Goal: Task Accomplishment & Management: Manage account settings

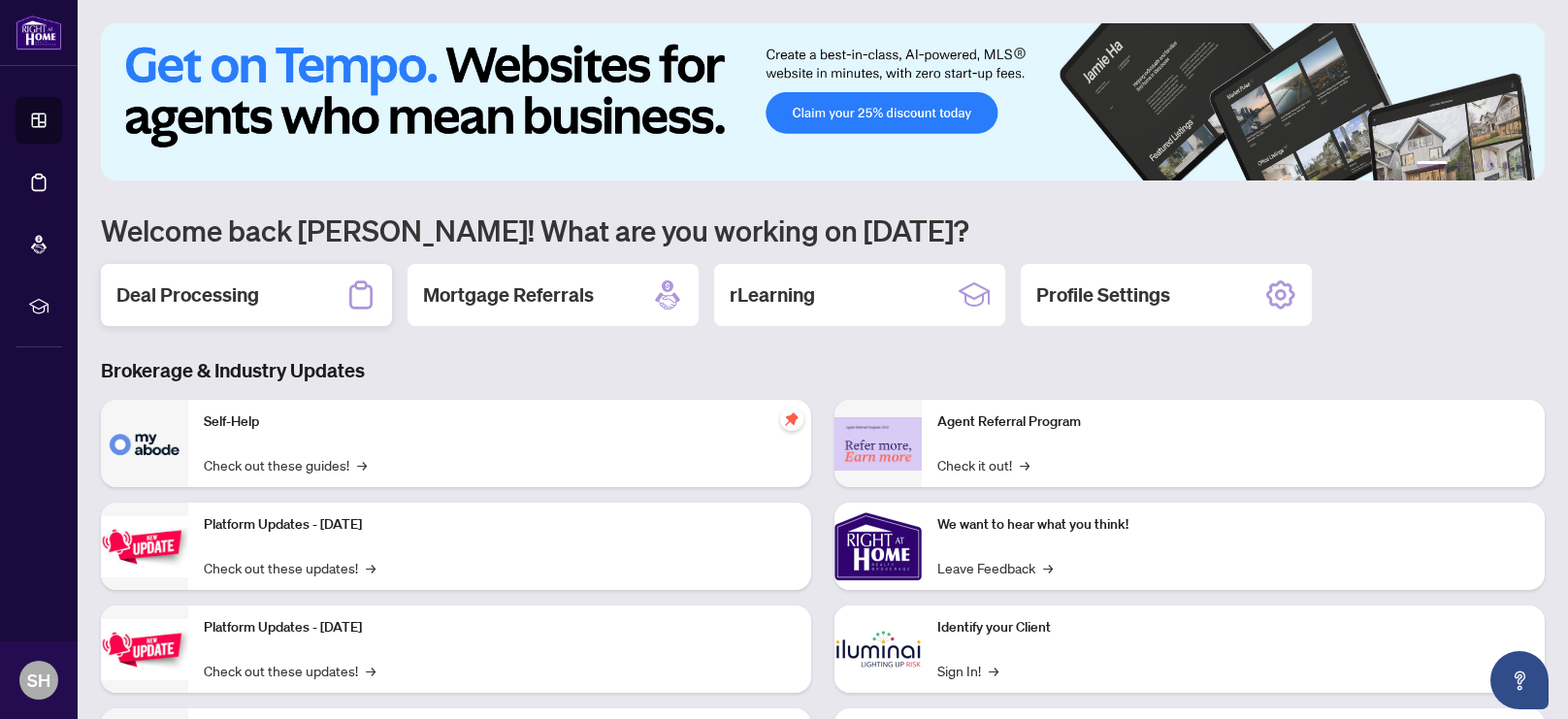
click at [232, 287] on h2 "Deal Processing" at bounding box center [187, 294] width 142 height 27
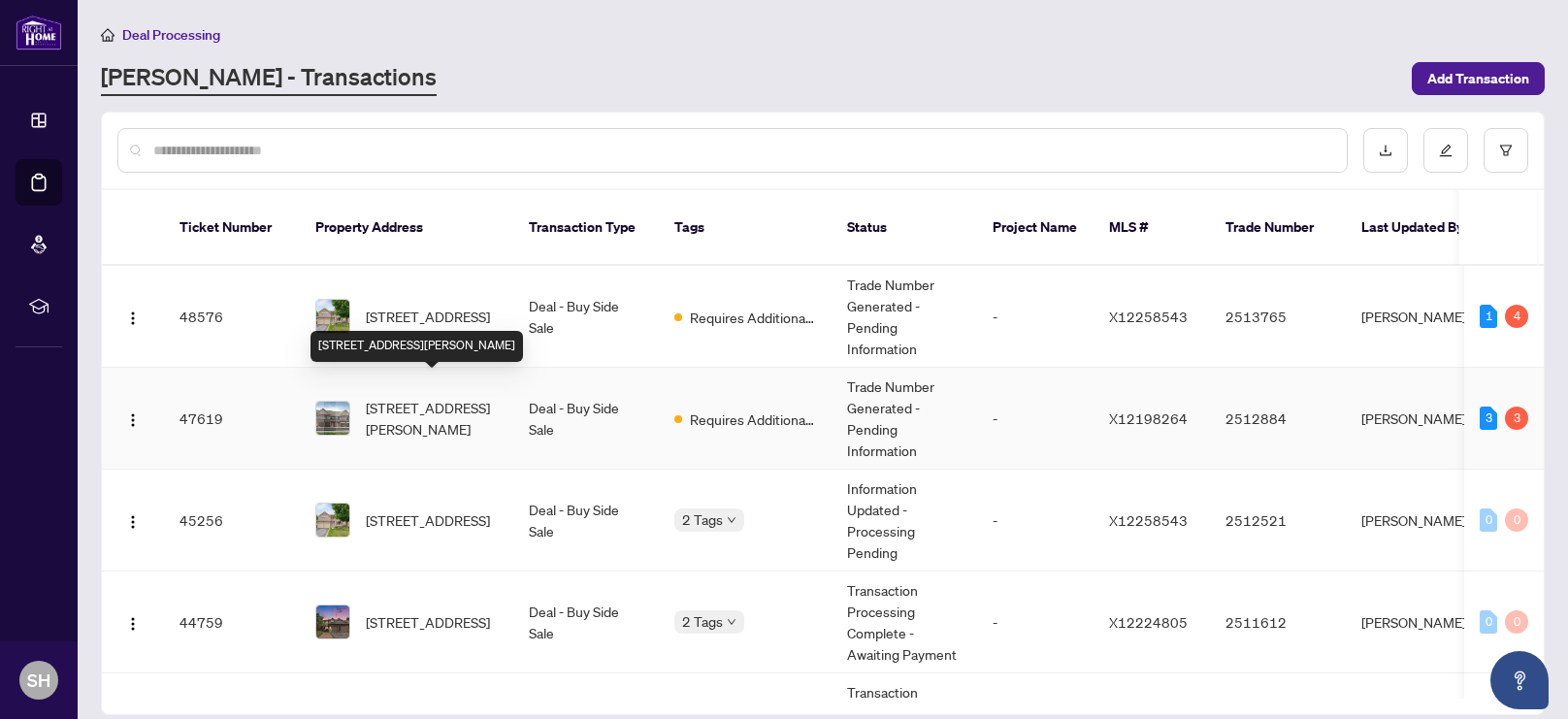
click at [416, 400] on span "[STREET_ADDRESS][PERSON_NAME]" at bounding box center [432, 418] width 132 height 43
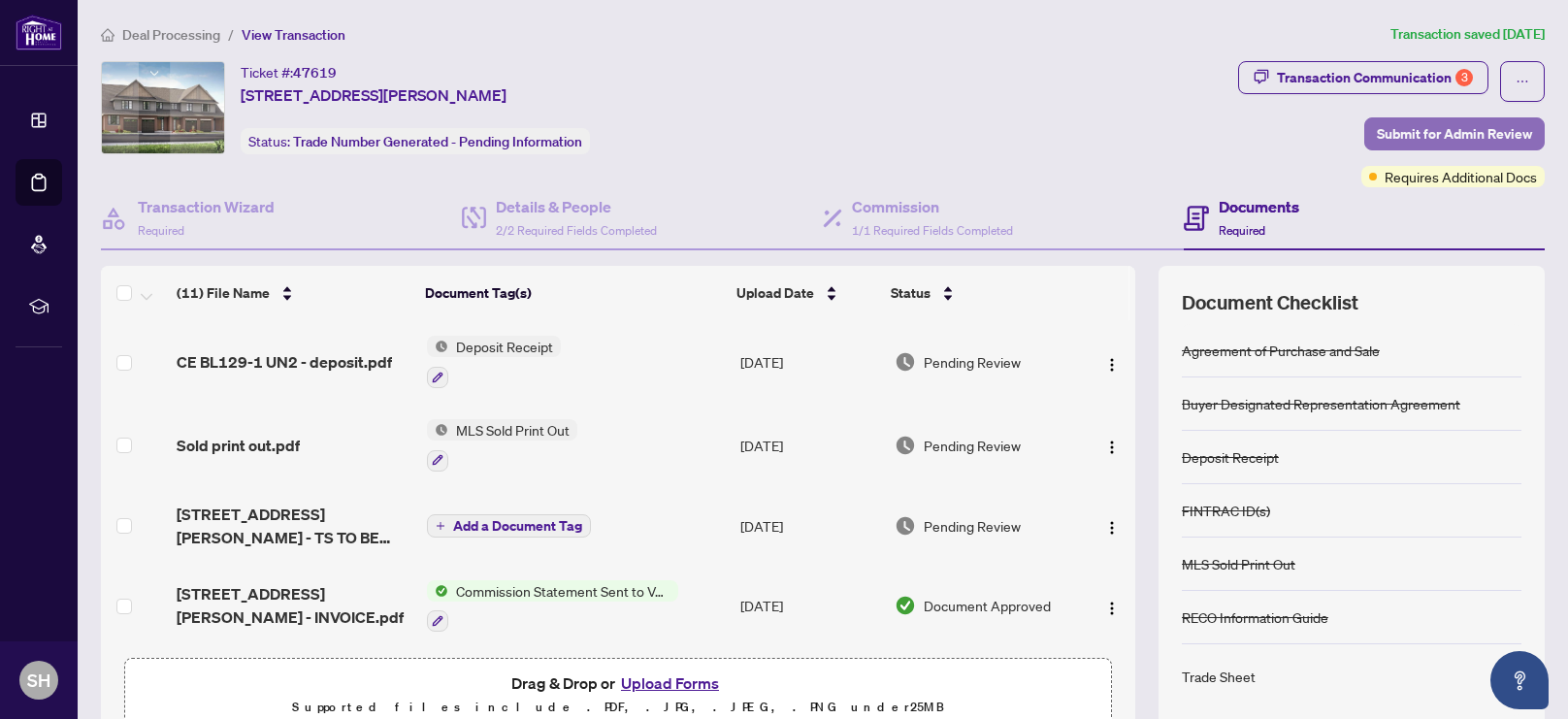
click at [1448, 129] on span "Submit for Admin Review" at bounding box center [1454, 133] width 155 height 31
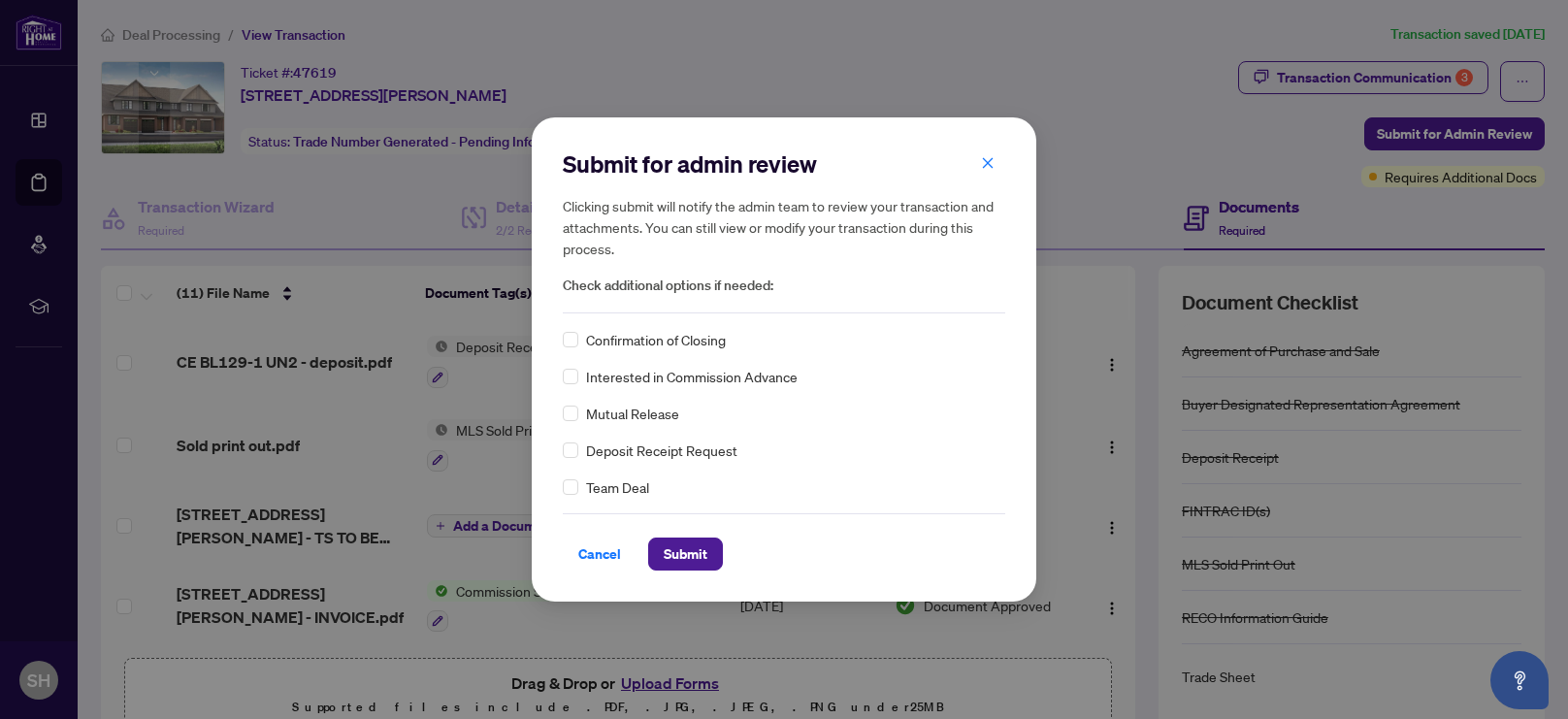
click at [1442, 180] on div "Submit for admin review Clicking submit will notify the admin team to review yo…" at bounding box center [784, 359] width 1568 height 719
click at [986, 162] on icon "close" at bounding box center [987, 162] width 11 height 11
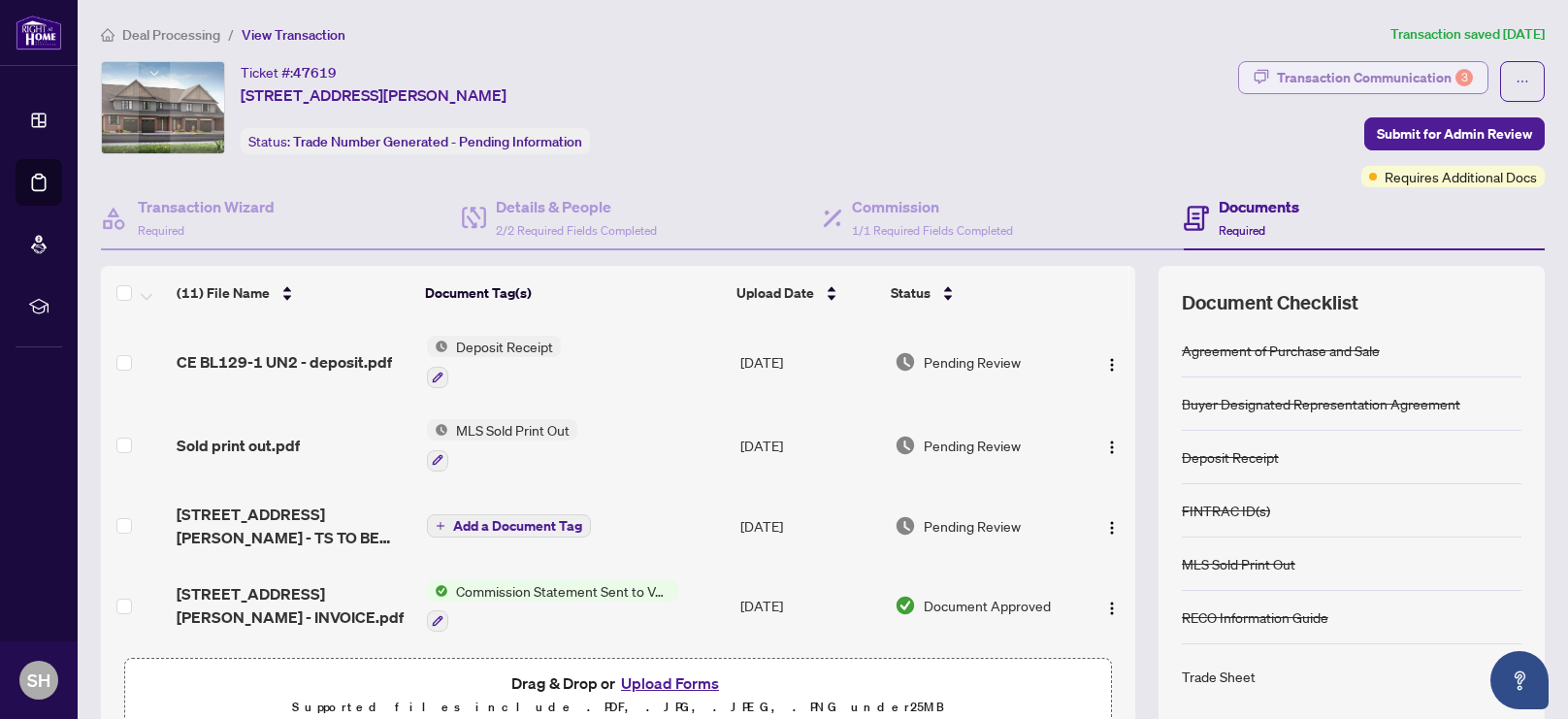
click at [1376, 77] on div "Transaction Communication 3" at bounding box center [1374, 77] width 196 height 31
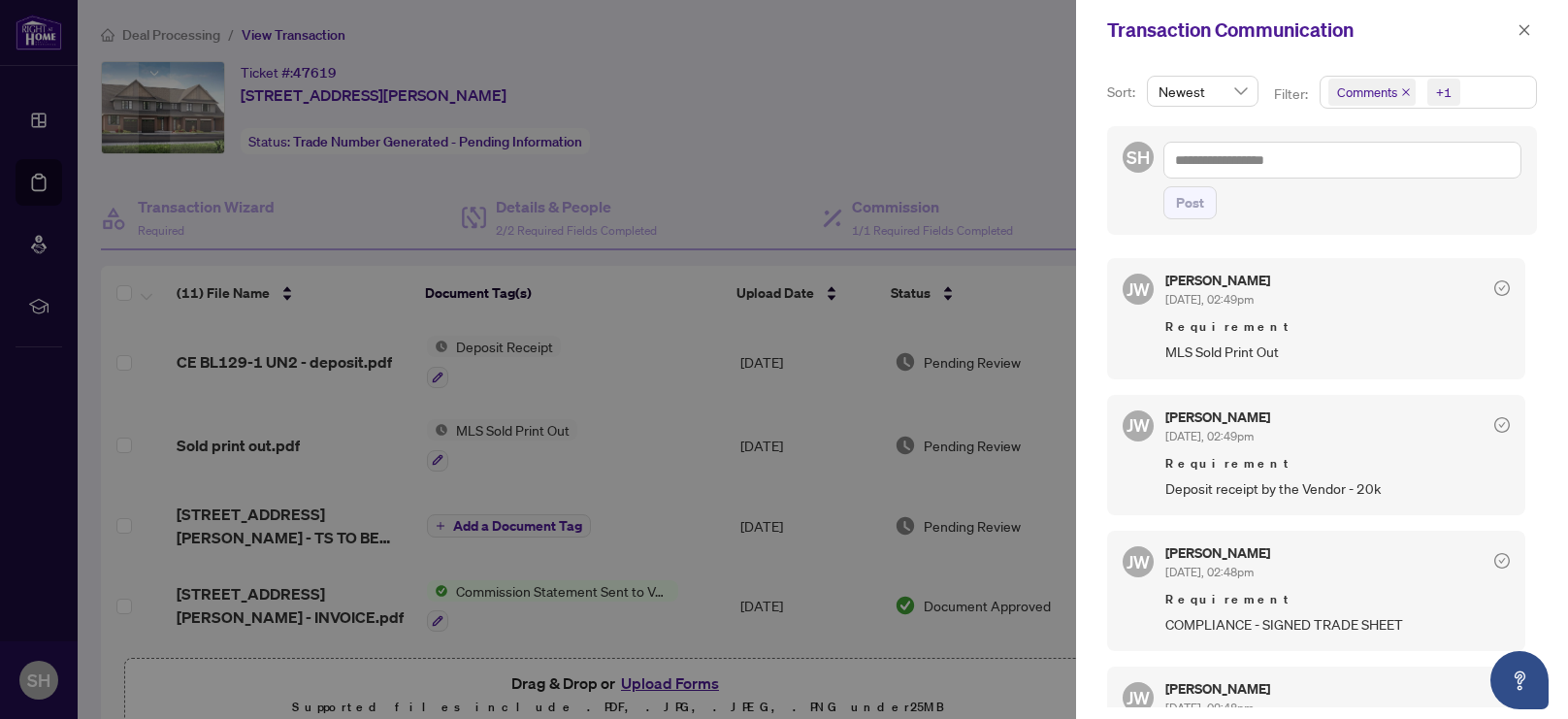
click at [1358, 93] on span "Comments" at bounding box center [1366, 92] width 60 height 20
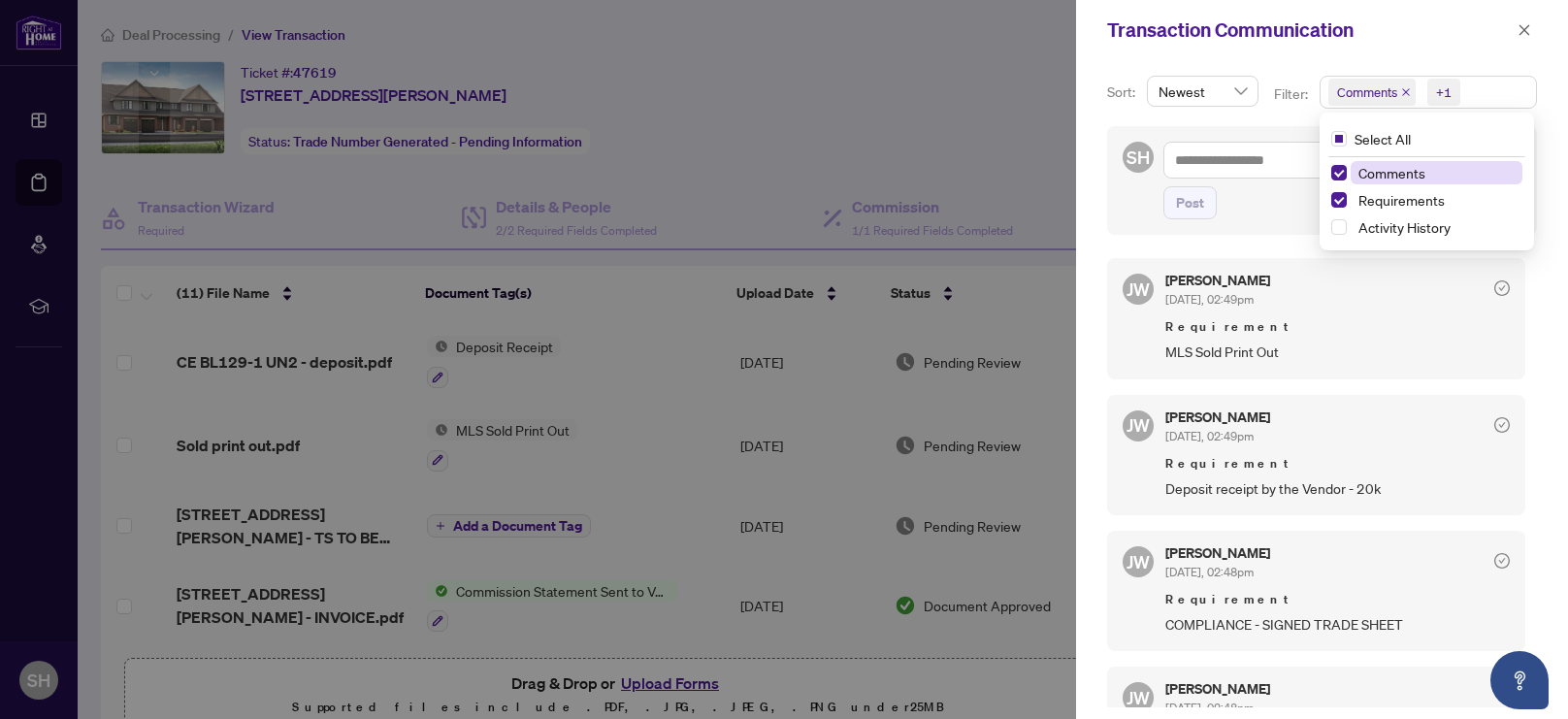
click at [1375, 179] on span "Comments" at bounding box center [1391, 173] width 67 height 18
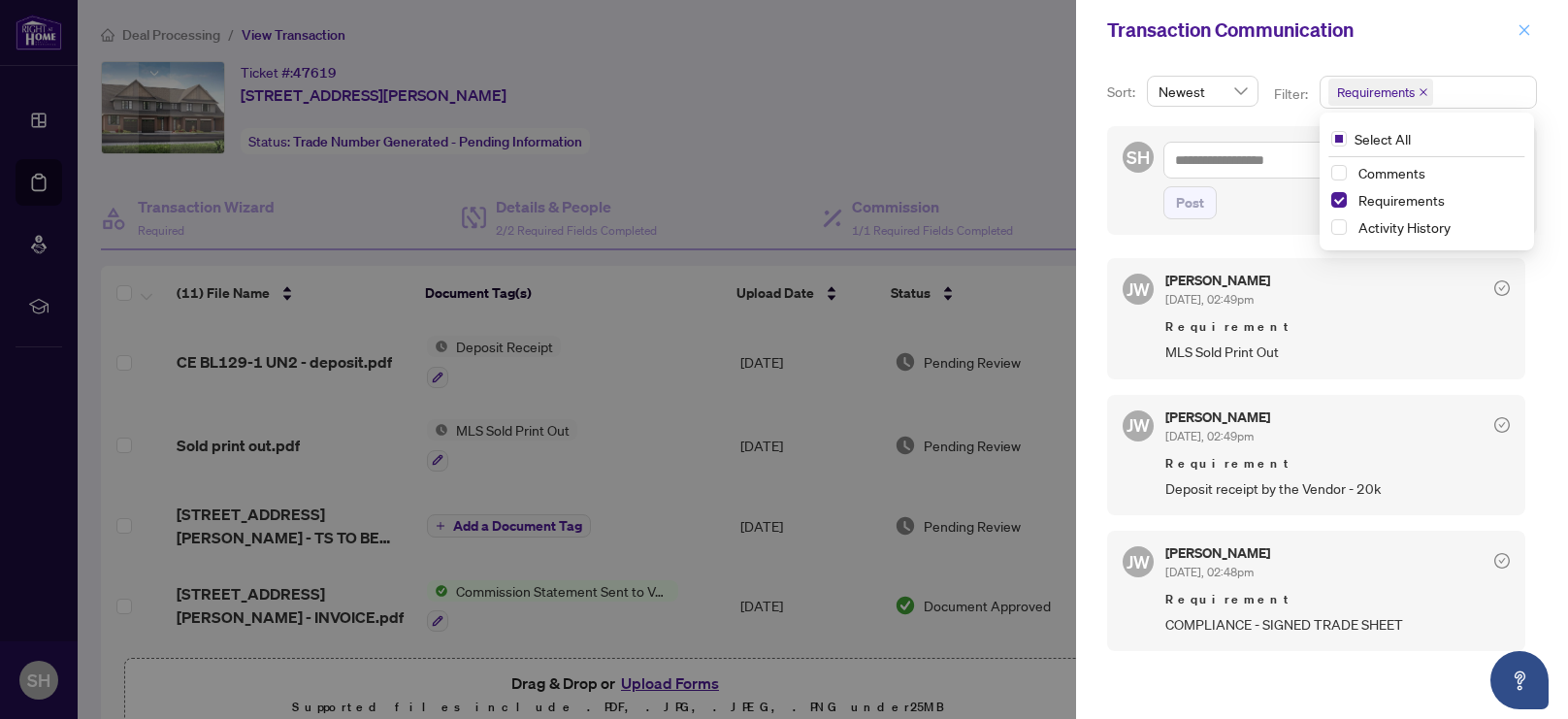
click at [1520, 32] on icon "close" at bounding box center [1524, 30] width 14 height 14
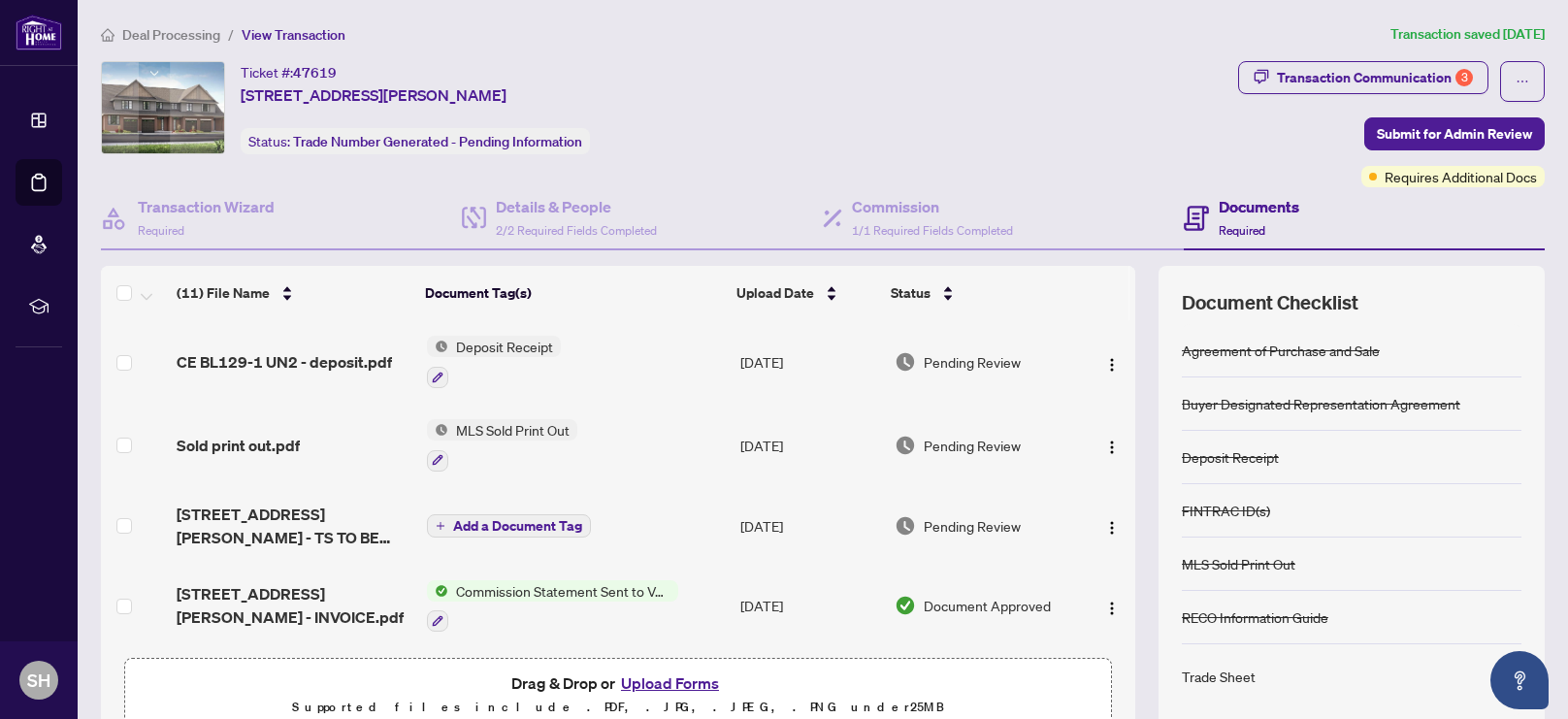
scroll to position [10, 0]
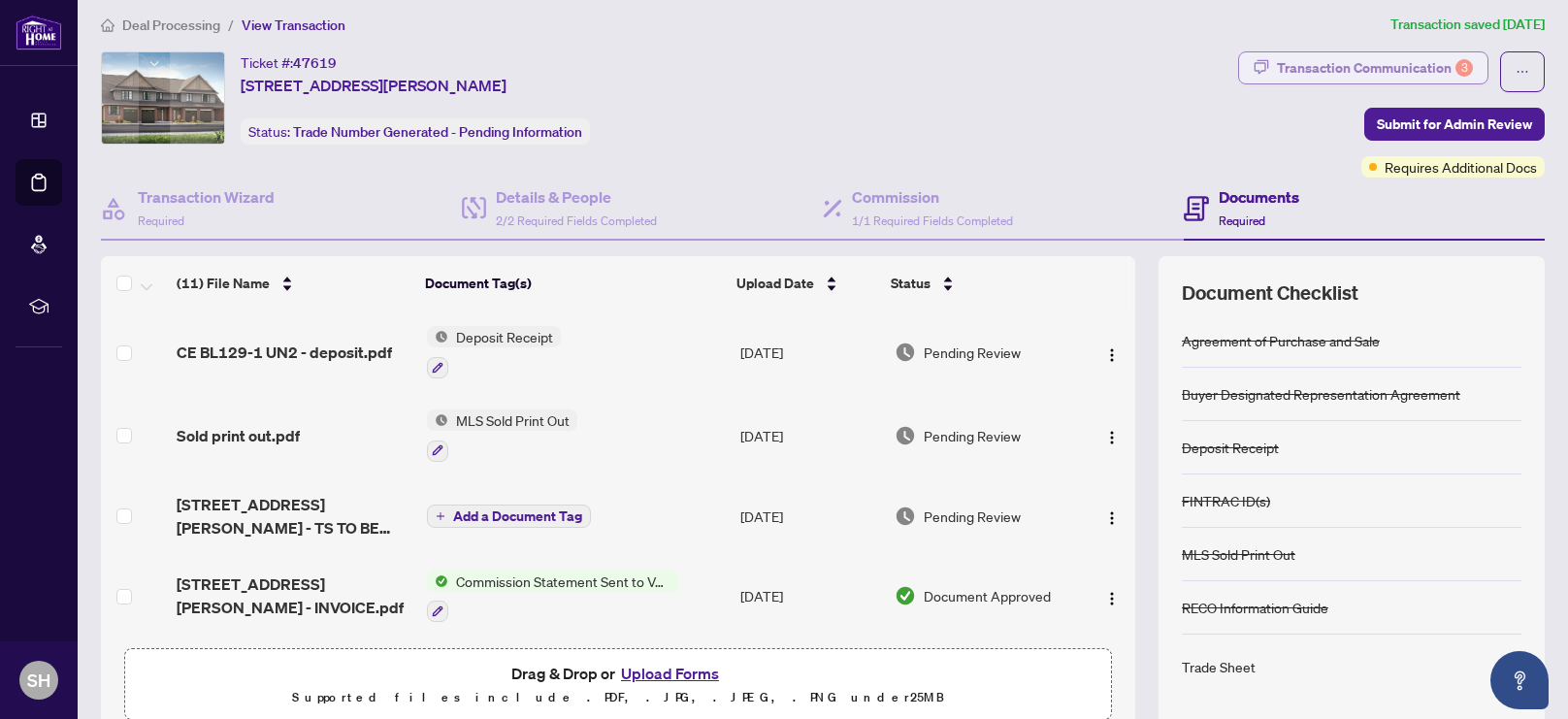
click at [1415, 76] on div "Transaction Communication 3" at bounding box center [1374, 68] width 196 height 31
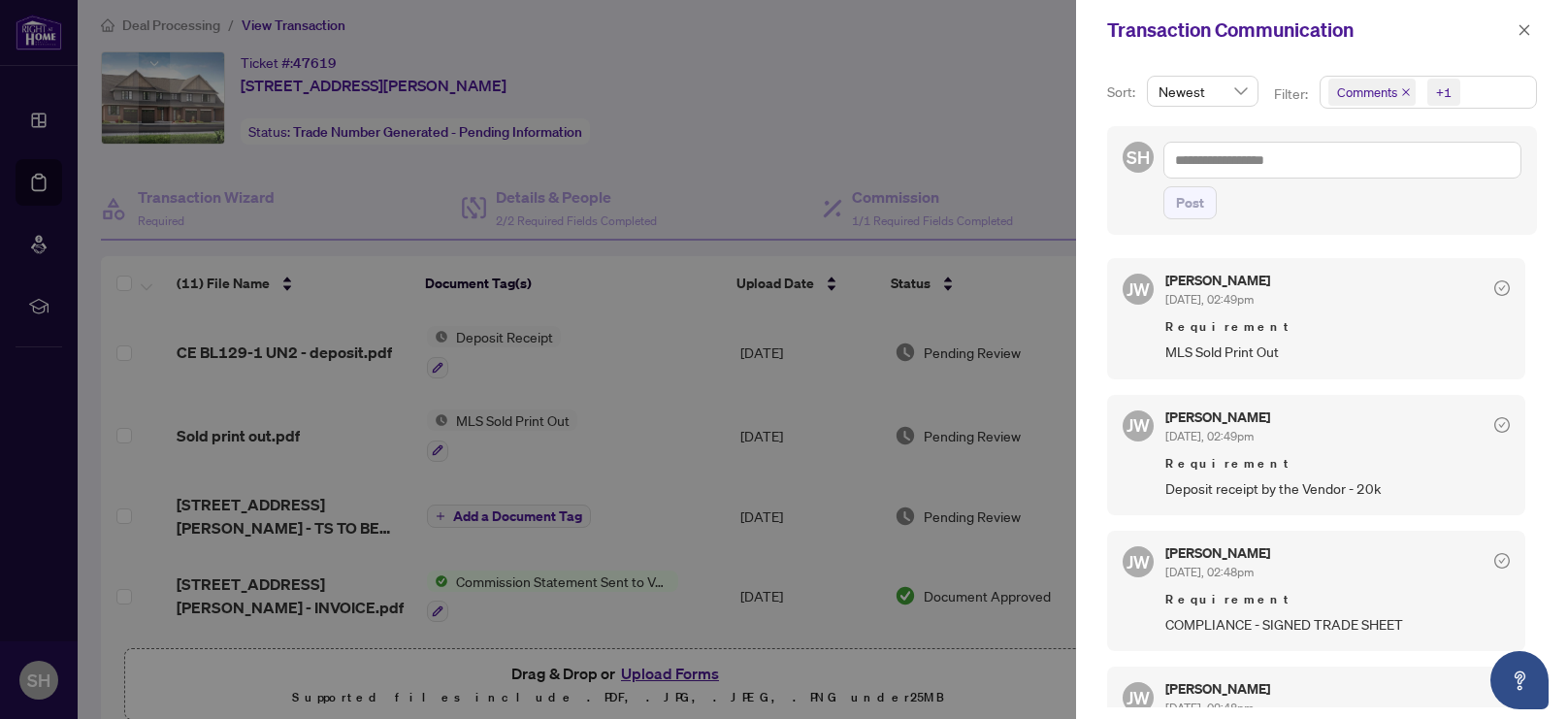
click at [1415, 77] on div "Comments" at bounding box center [1370, 91] width 99 height 31
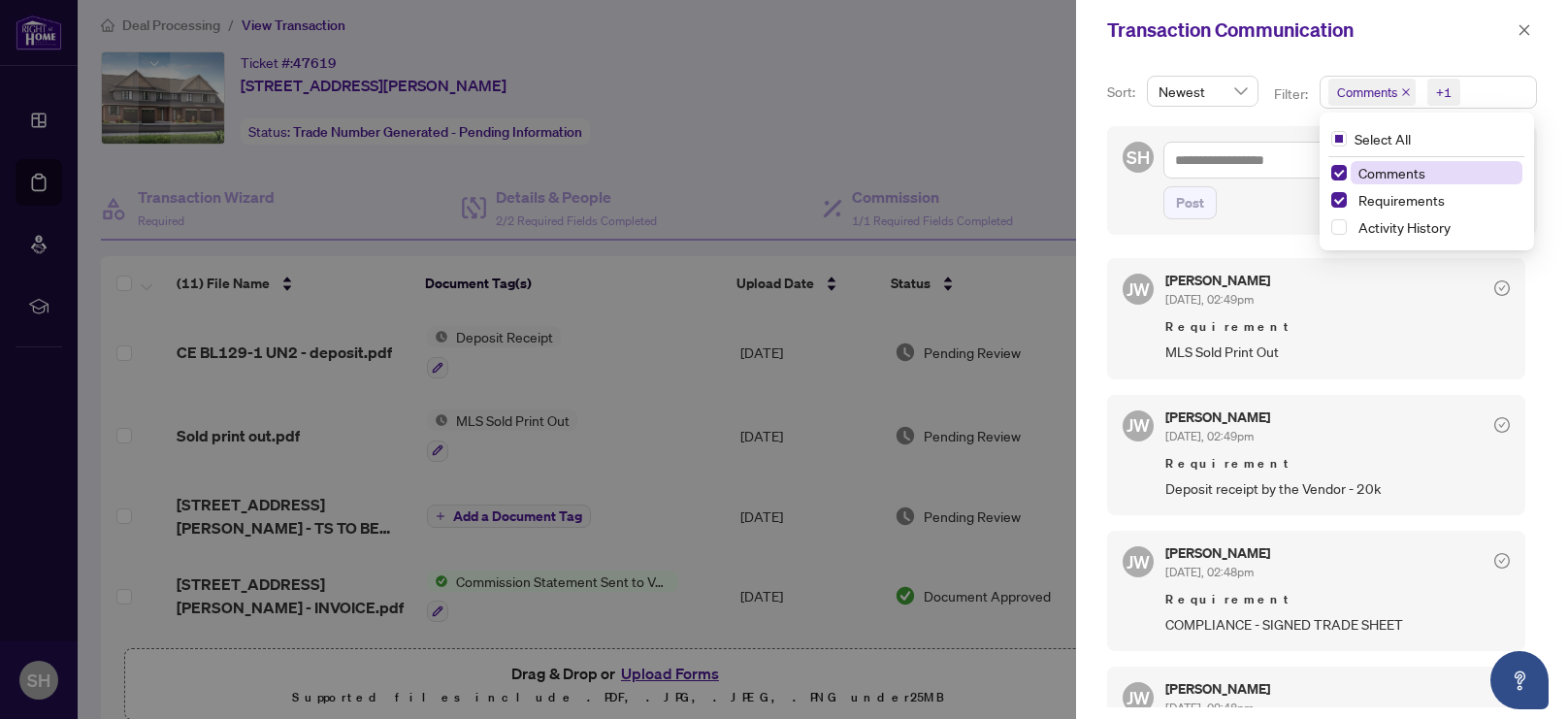
click at [304, 519] on div at bounding box center [784, 359] width 1568 height 719
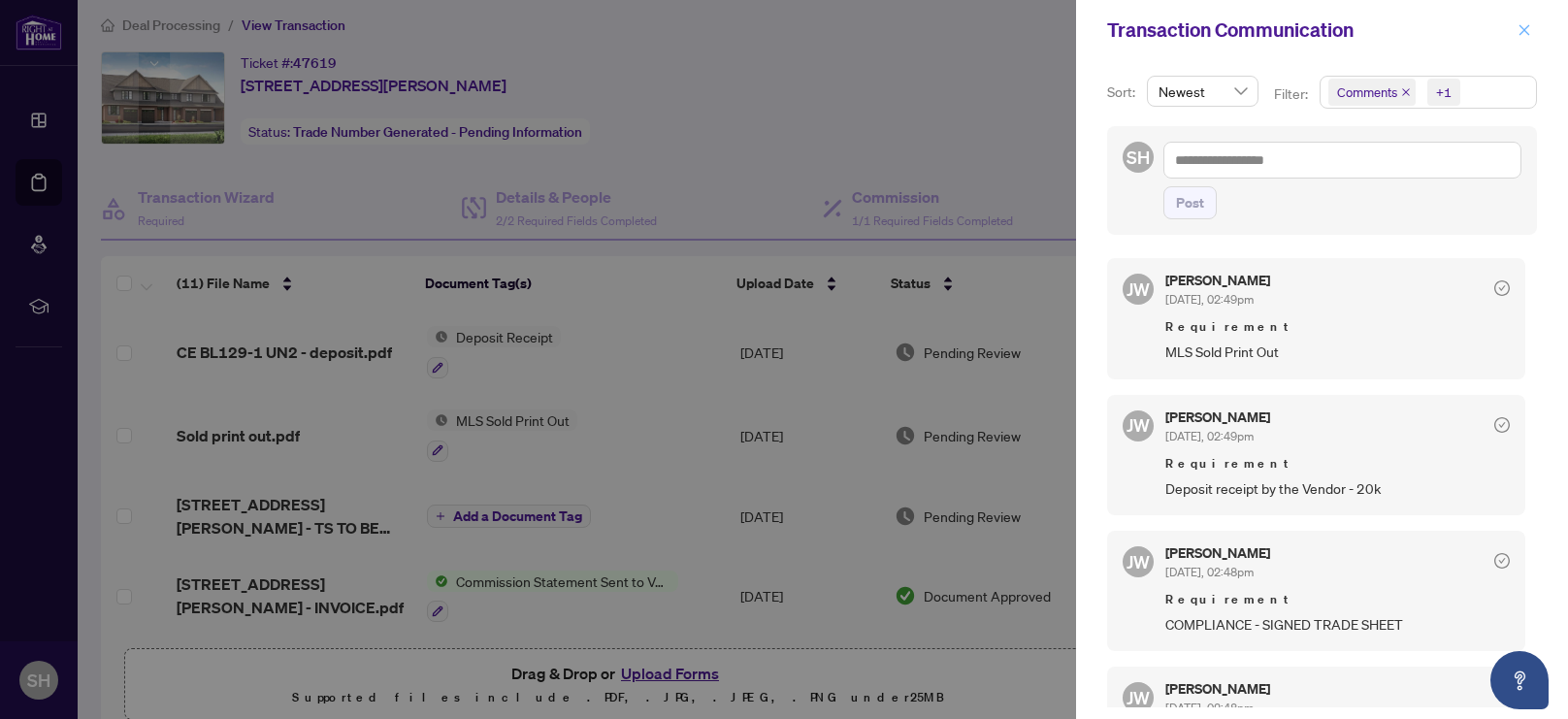
click at [1521, 35] on icon "close" at bounding box center [1524, 30] width 14 height 14
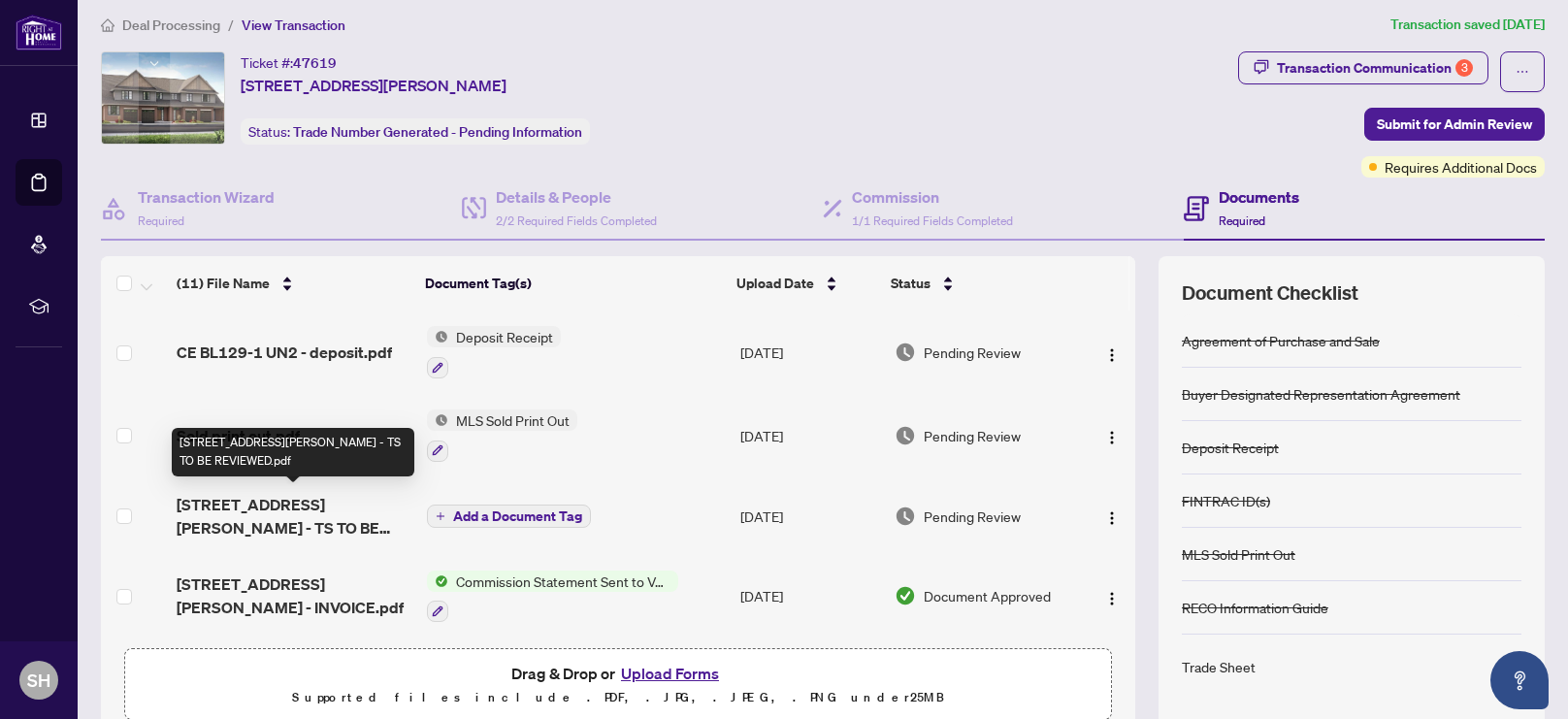
click at [255, 512] on span "[STREET_ADDRESS][PERSON_NAME] - TS TO BE REVIEWED.pdf" at bounding box center [294, 516] width 235 height 47
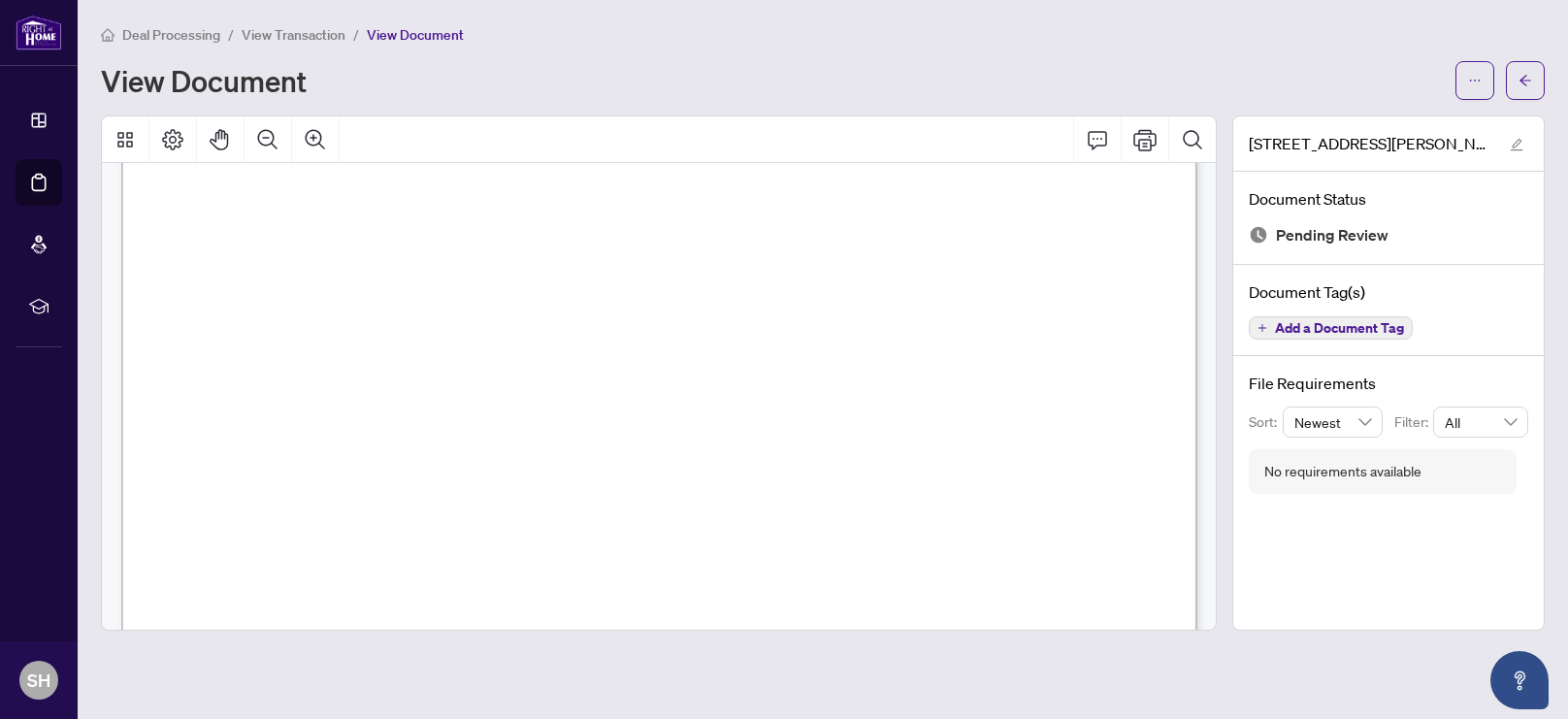
scroll to position [278, 0]
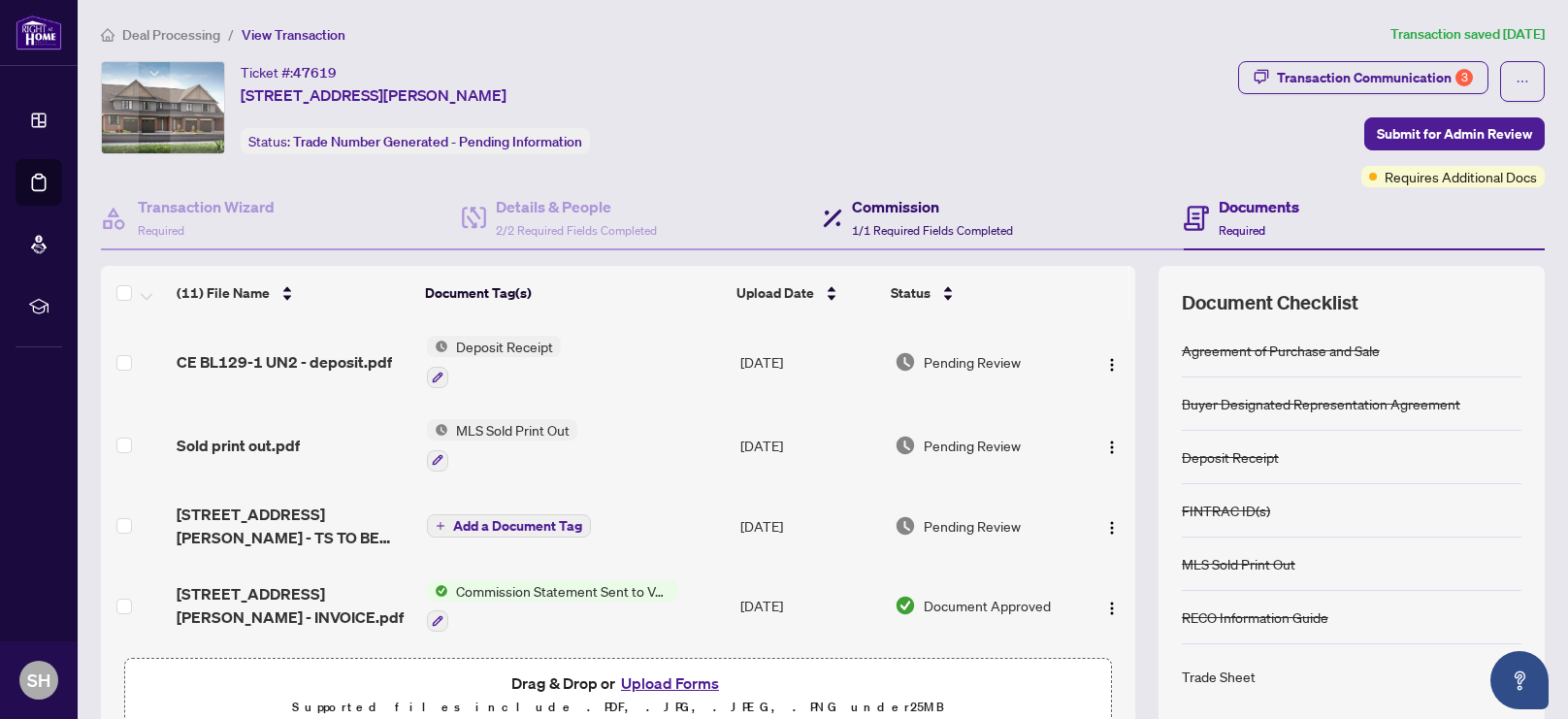
click at [917, 227] on span "1/1 Required Fields Completed" at bounding box center [933, 230] width 161 height 15
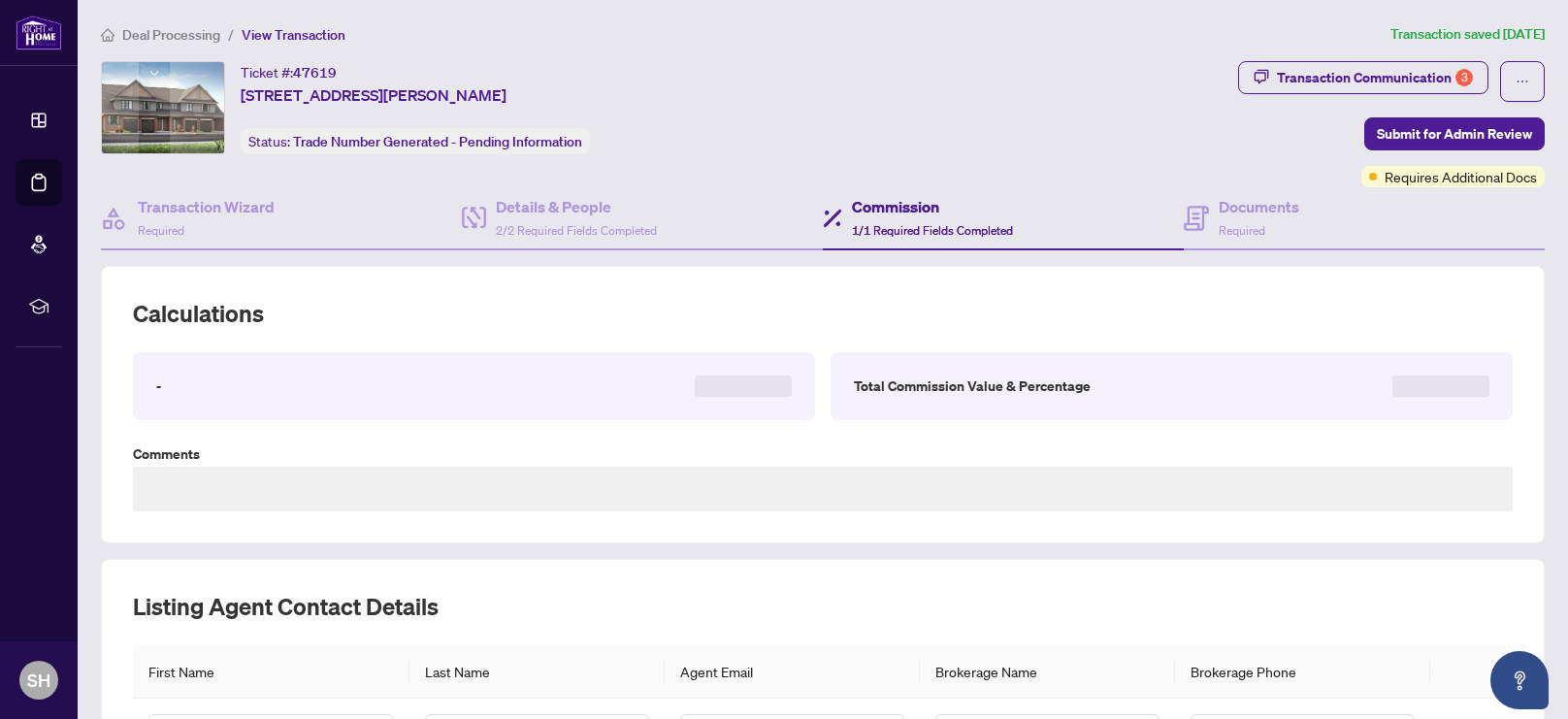
type textarea "**********"
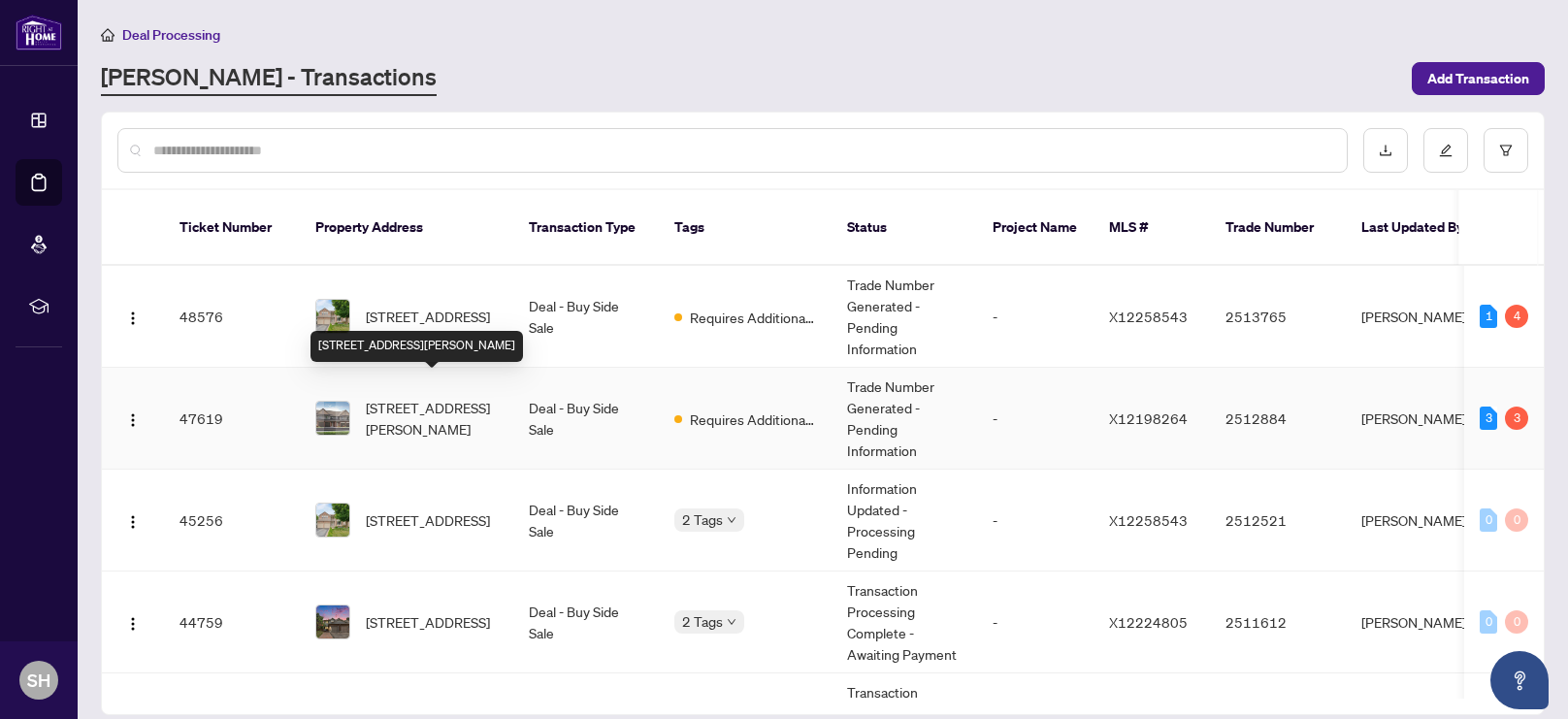
click at [435, 402] on span "[STREET_ADDRESS][PERSON_NAME]" at bounding box center [432, 418] width 132 height 43
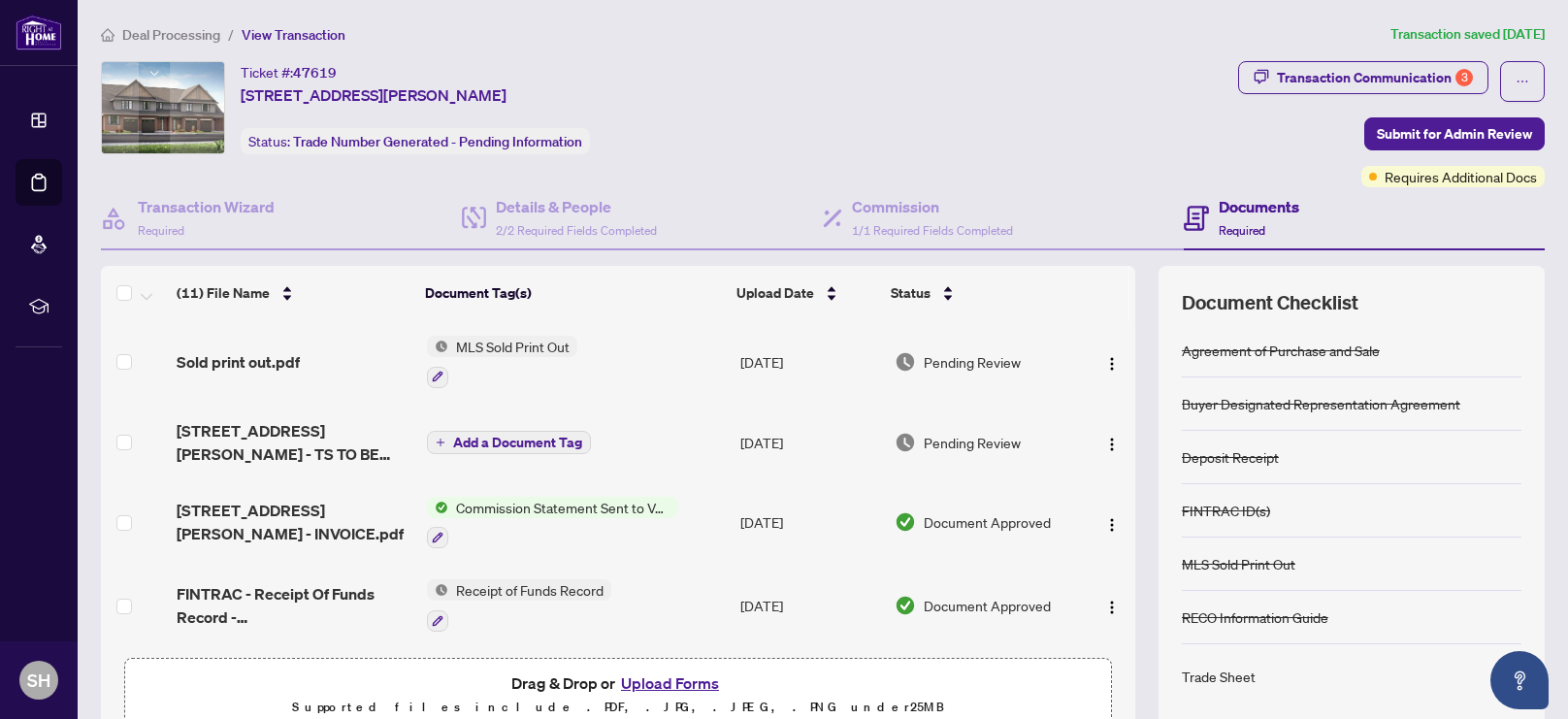
scroll to position [90, 0]
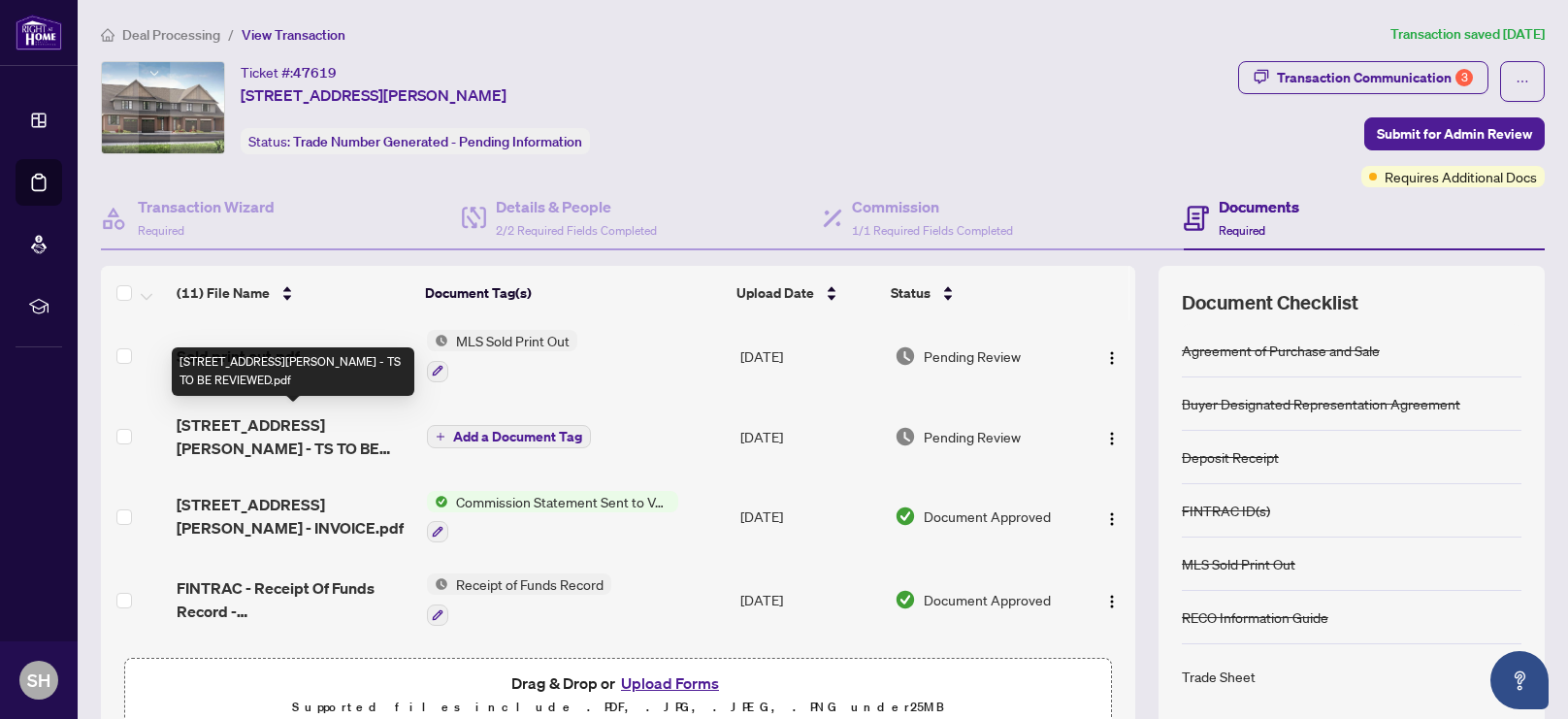
click at [279, 427] on span "[STREET_ADDRESS][PERSON_NAME] - TS TO BE REVIEWED.pdf" at bounding box center [294, 437] width 235 height 47
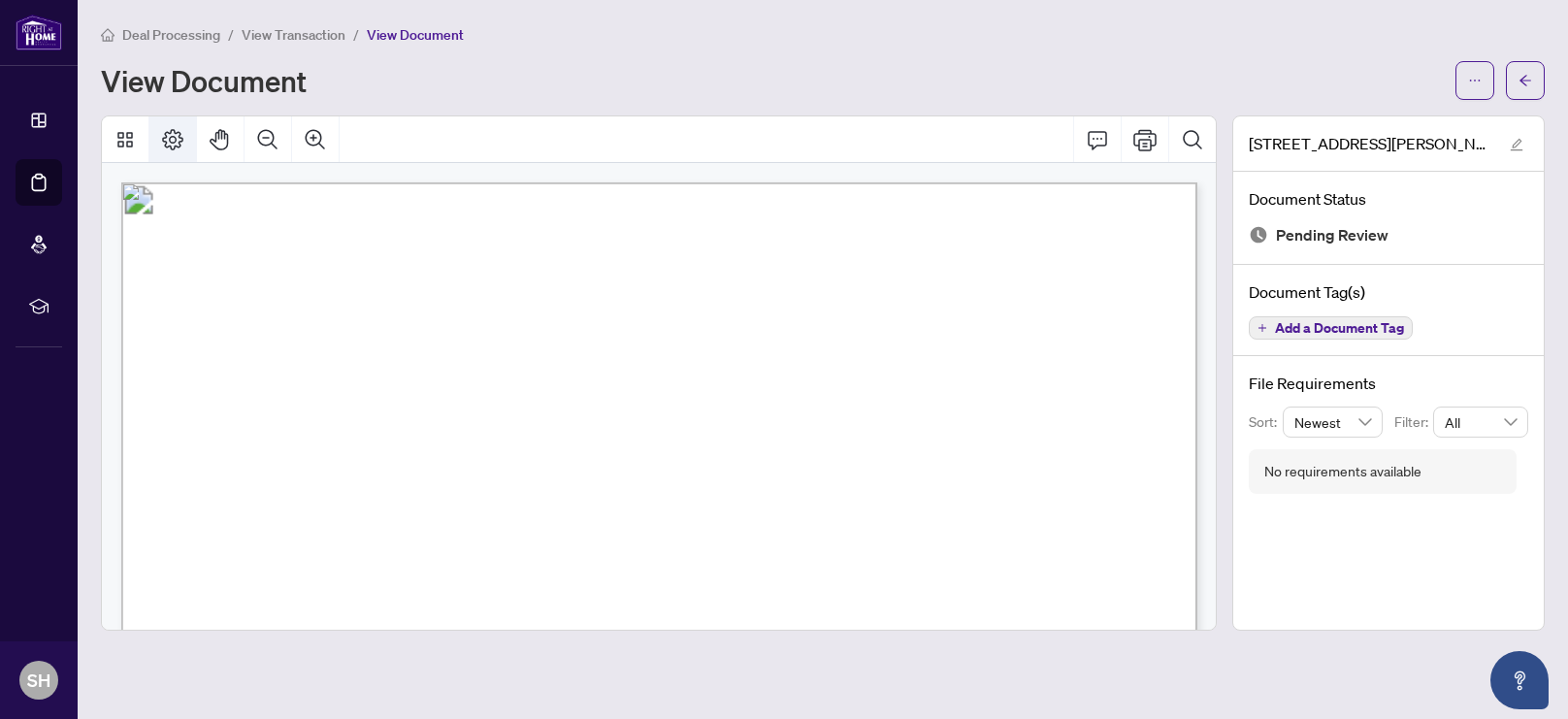
click at [171, 144] on icon "Page Layout" at bounding box center [172, 139] width 21 height 21
click at [124, 135] on icon "Thumbnails" at bounding box center [124, 139] width 23 height 23
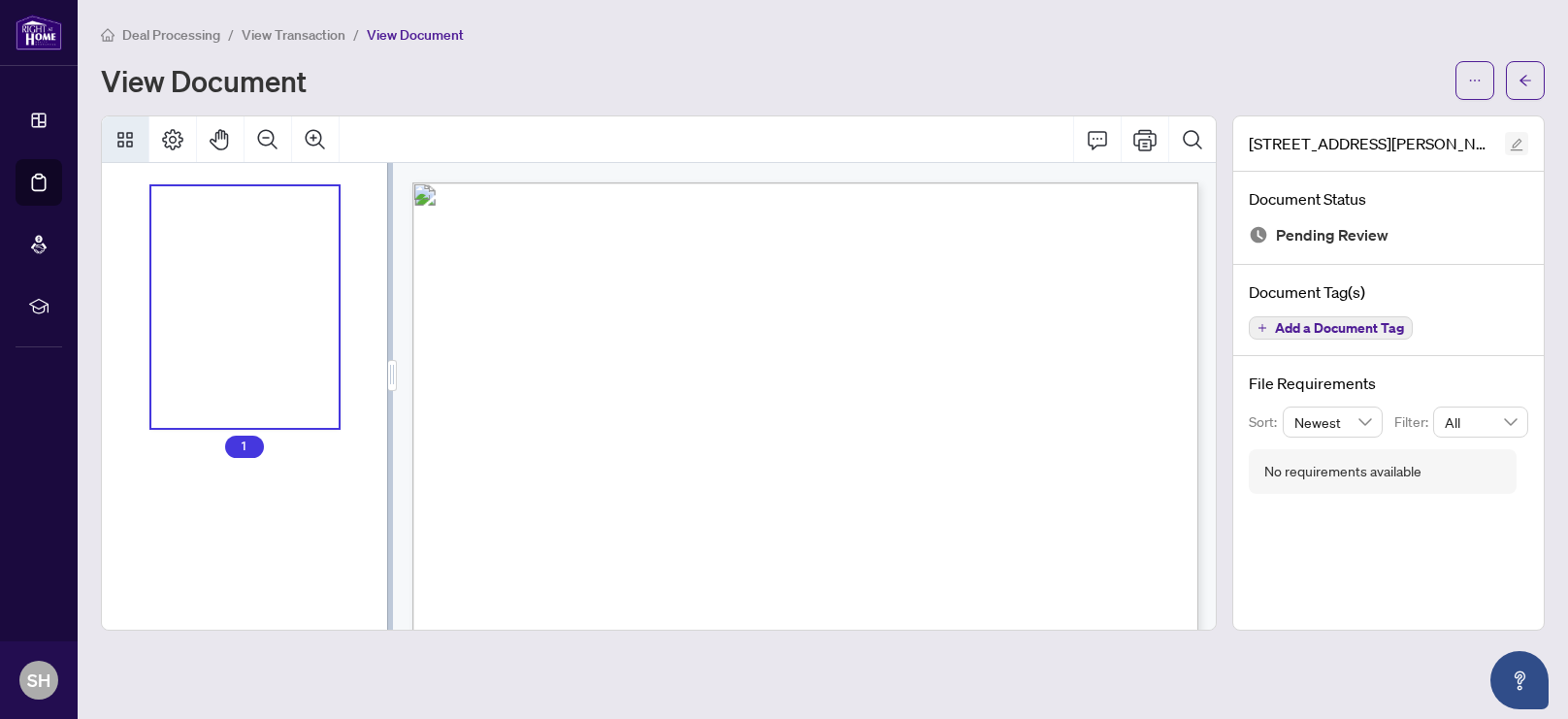
click at [1521, 144] on icon "edit" at bounding box center [1516, 145] width 14 height 14
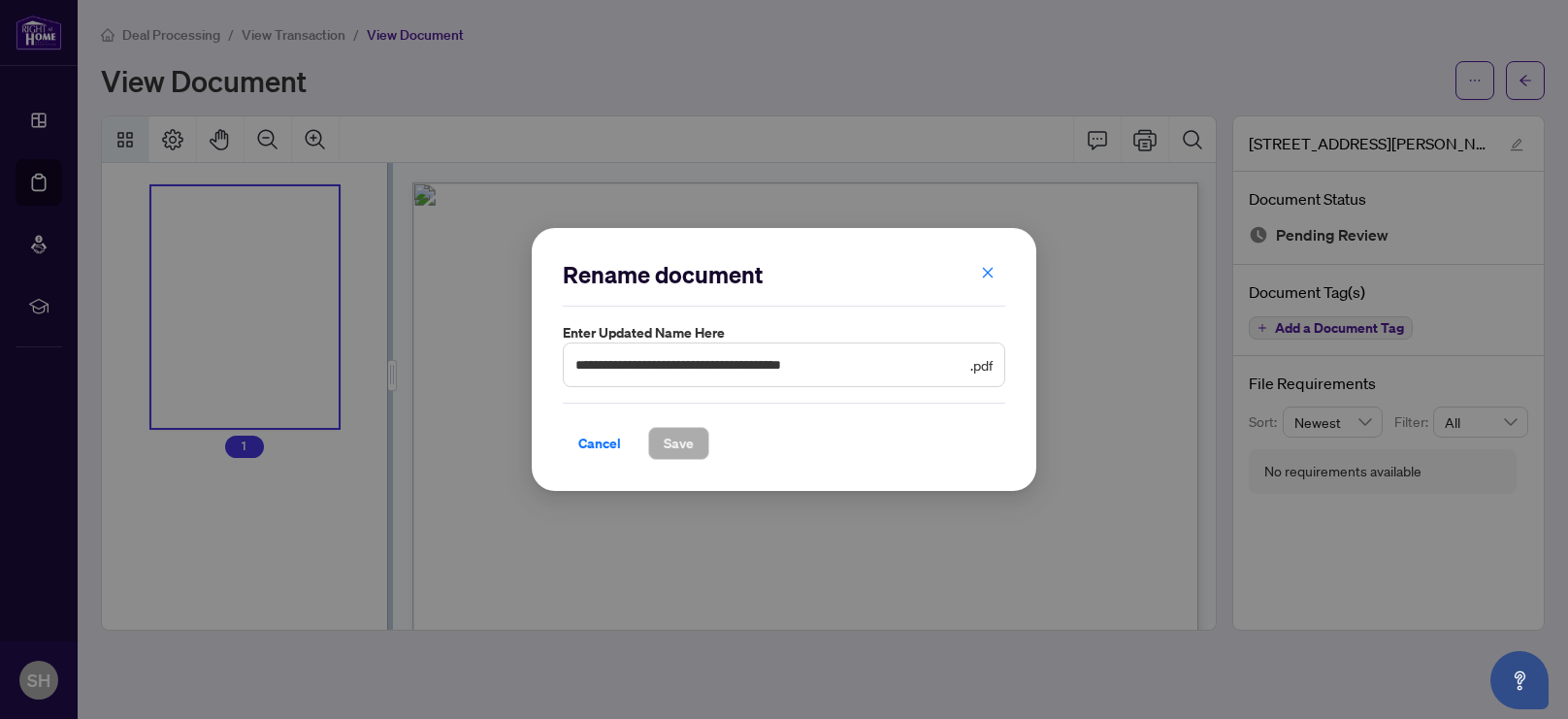
click at [526, 76] on div "**********" at bounding box center [784, 359] width 1568 height 719
click at [114, 142] on div "**********" at bounding box center [784, 359] width 1568 height 719
click at [117, 141] on div "**********" at bounding box center [784, 359] width 1568 height 719
click at [602, 445] on span "Cancel" at bounding box center [599, 443] width 43 height 31
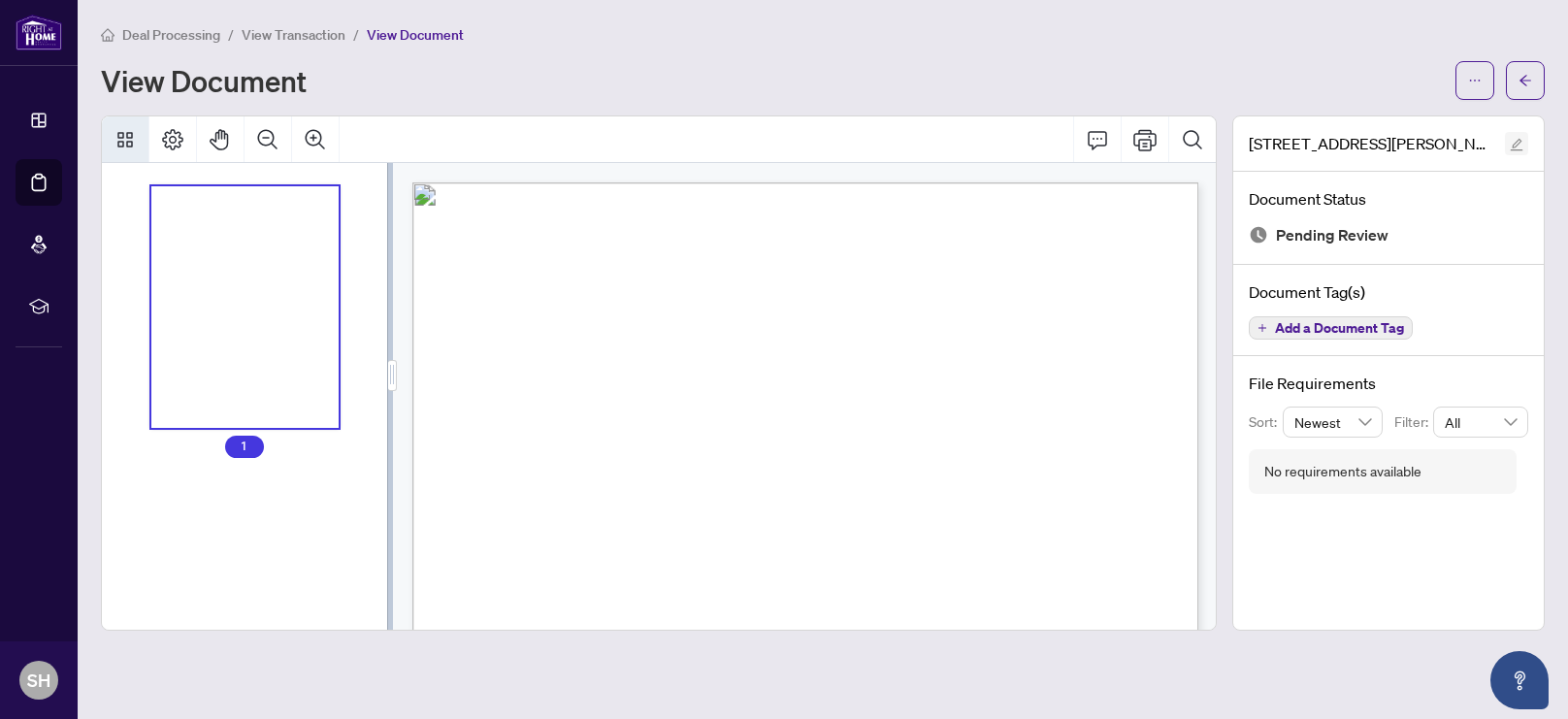
click at [1516, 146] on icon "edit" at bounding box center [1516, 145] width 14 height 14
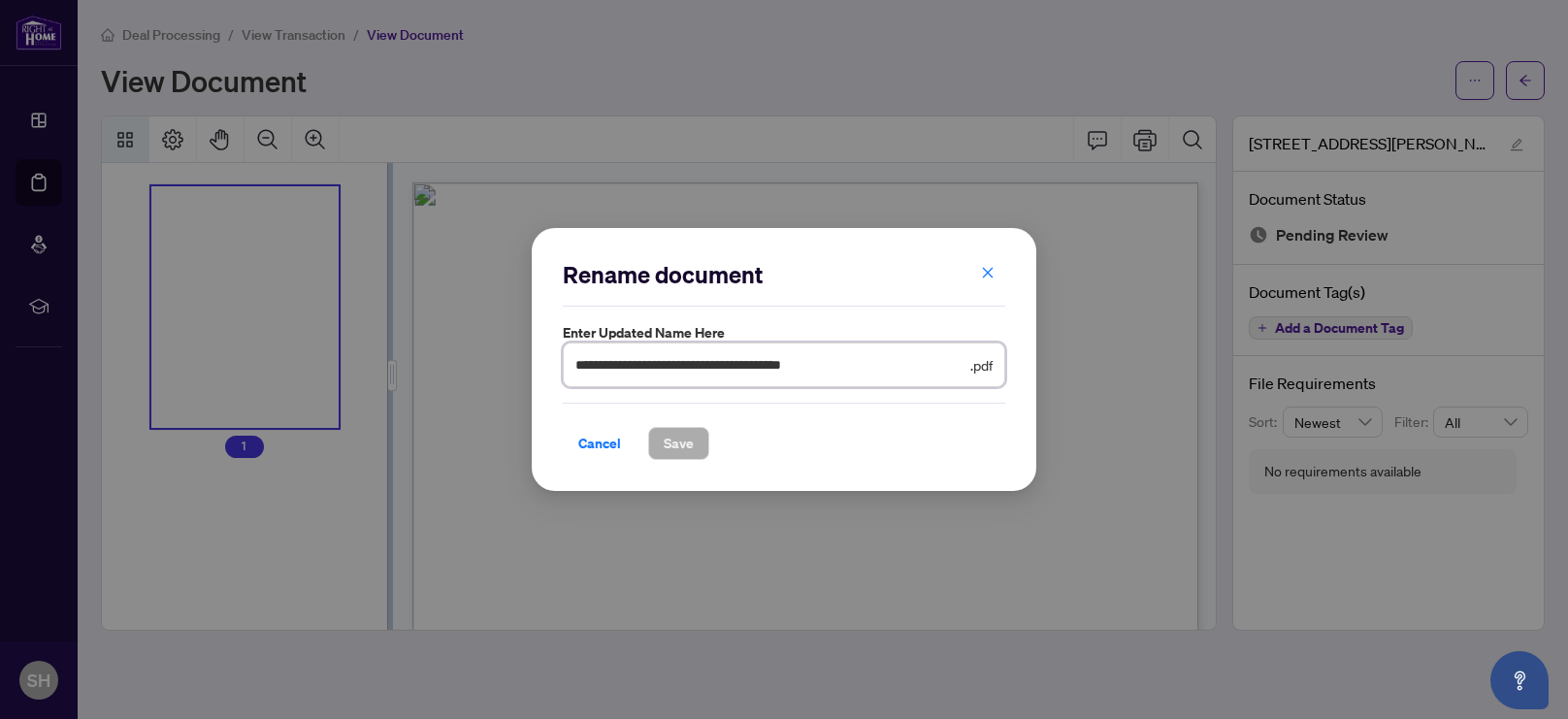
click at [916, 363] on input "**********" at bounding box center [771, 364] width 391 height 21
click at [694, 359] on input "**********" at bounding box center [771, 364] width 391 height 21
click at [989, 276] on icon "close" at bounding box center [987, 272] width 14 height 14
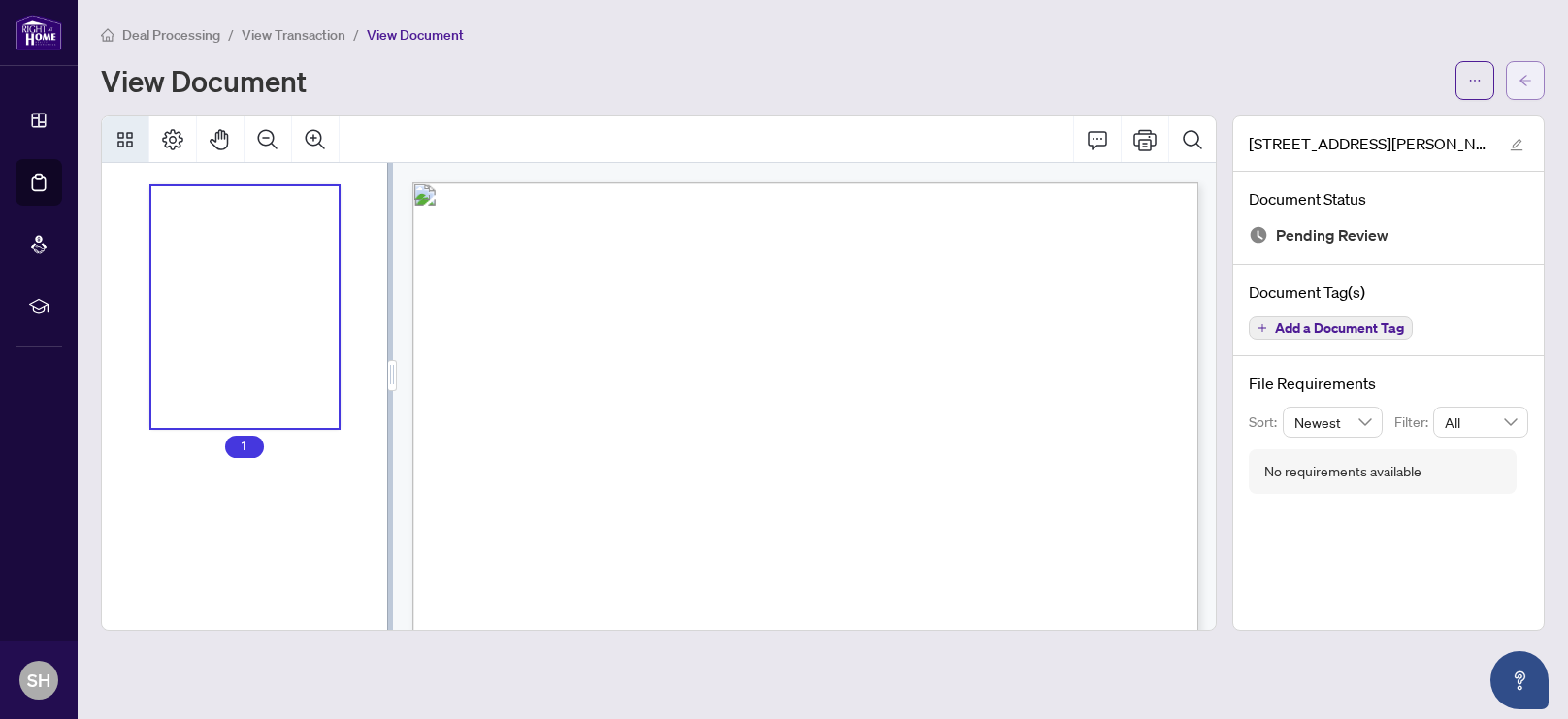
click at [1523, 83] on icon "arrow-left" at bounding box center [1525, 80] width 12 height 11
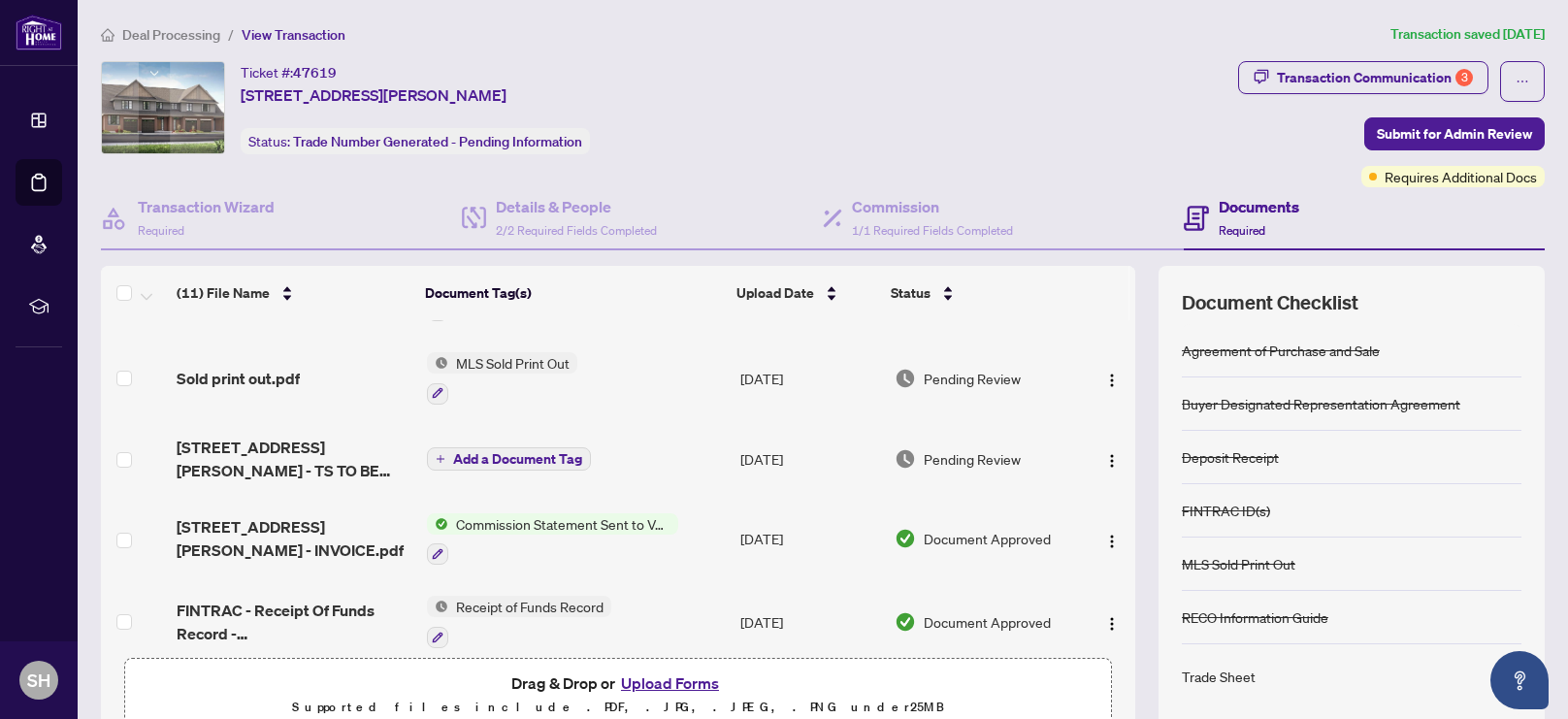
scroll to position [118, 0]
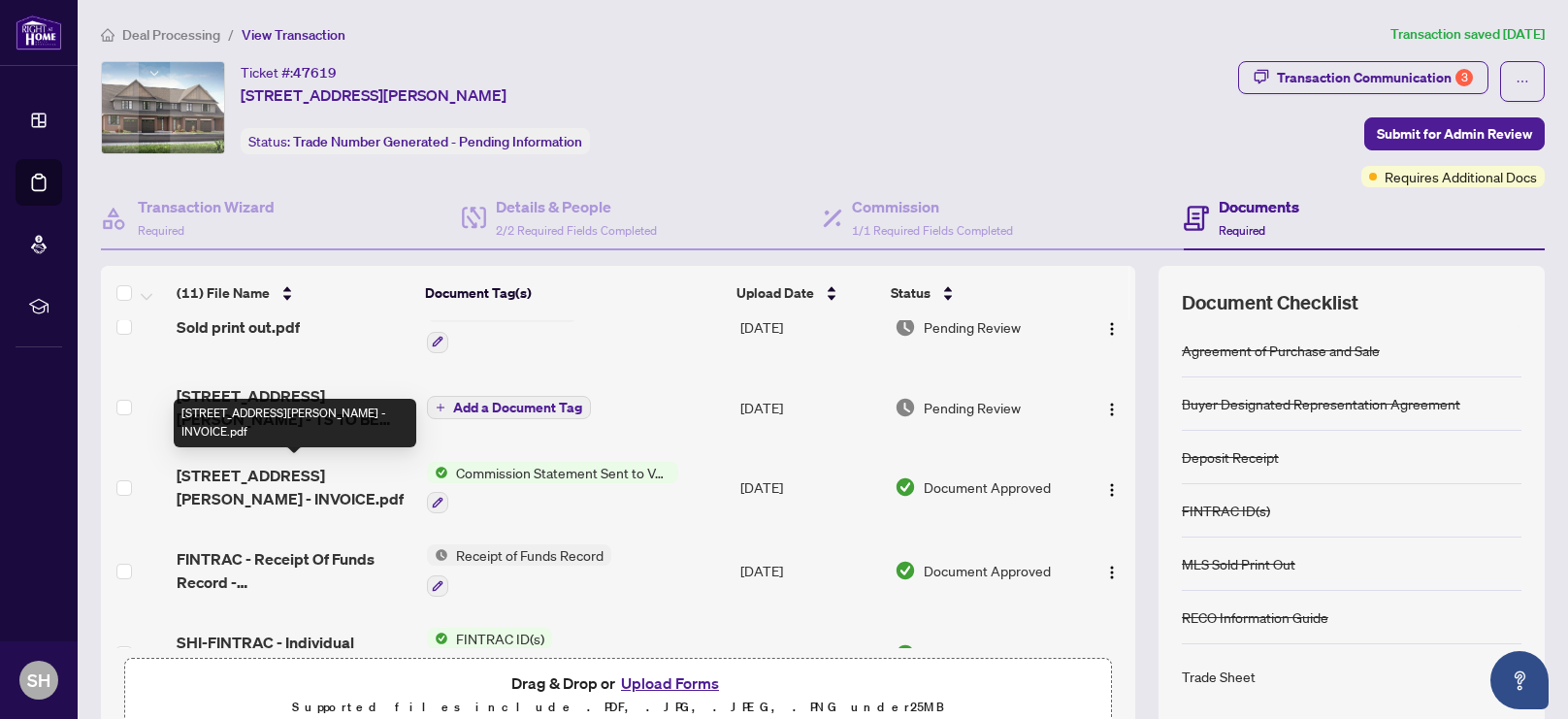
click at [337, 463] on span "[STREET_ADDRESS][PERSON_NAME] - INVOICE.pdf" at bounding box center [294, 486] width 235 height 47
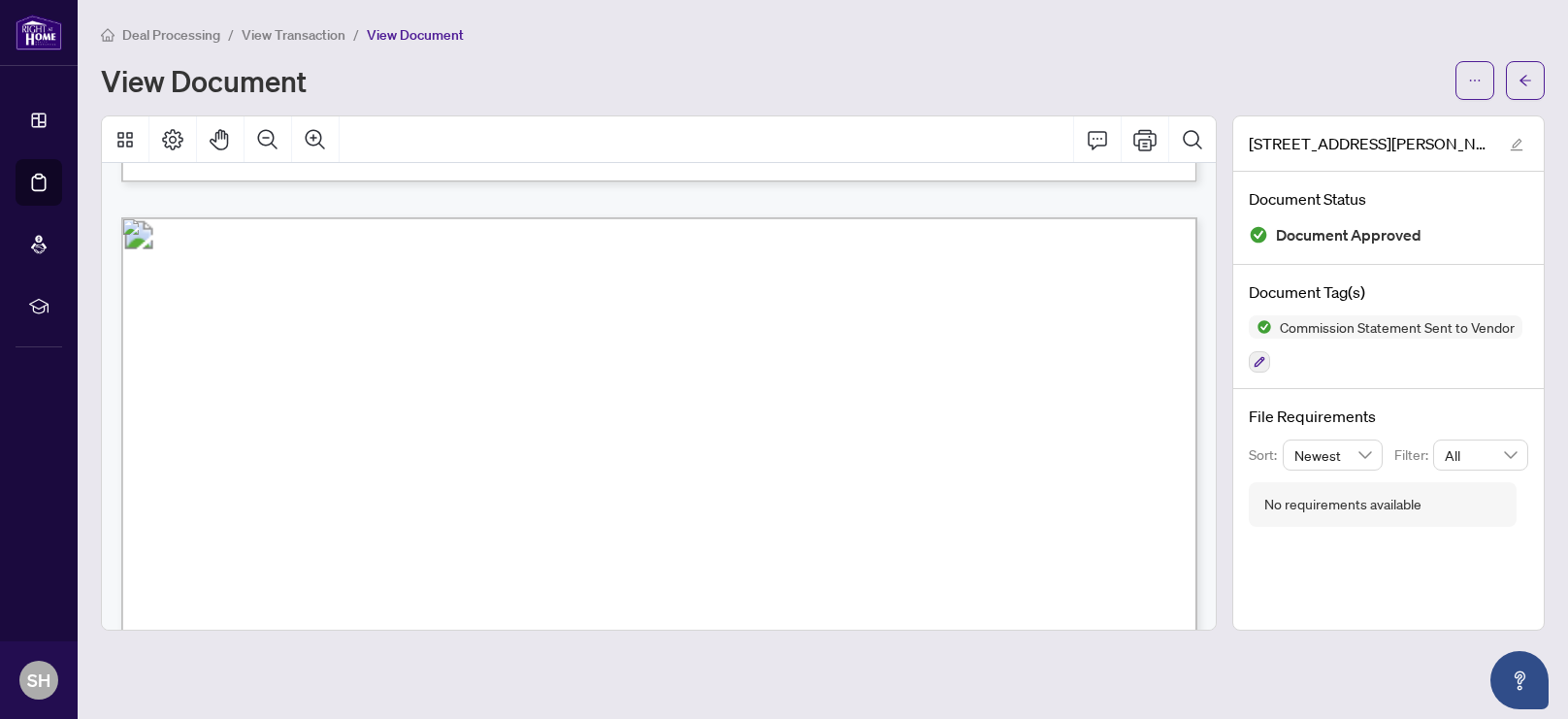
scroll to position [938, 0]
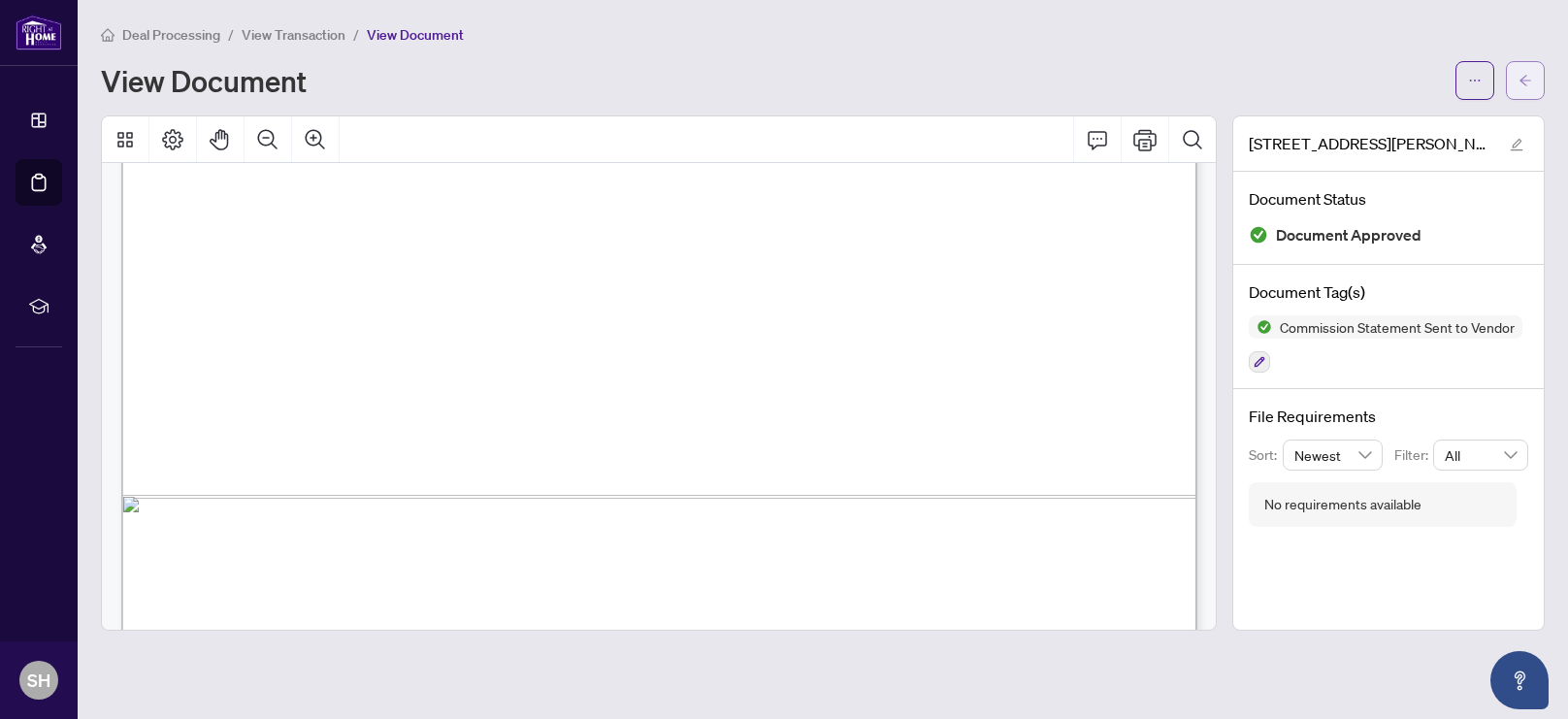
click at [1530, 82] on icon "arrow-left" at bounding box center [1525, 81] width 14 height 14
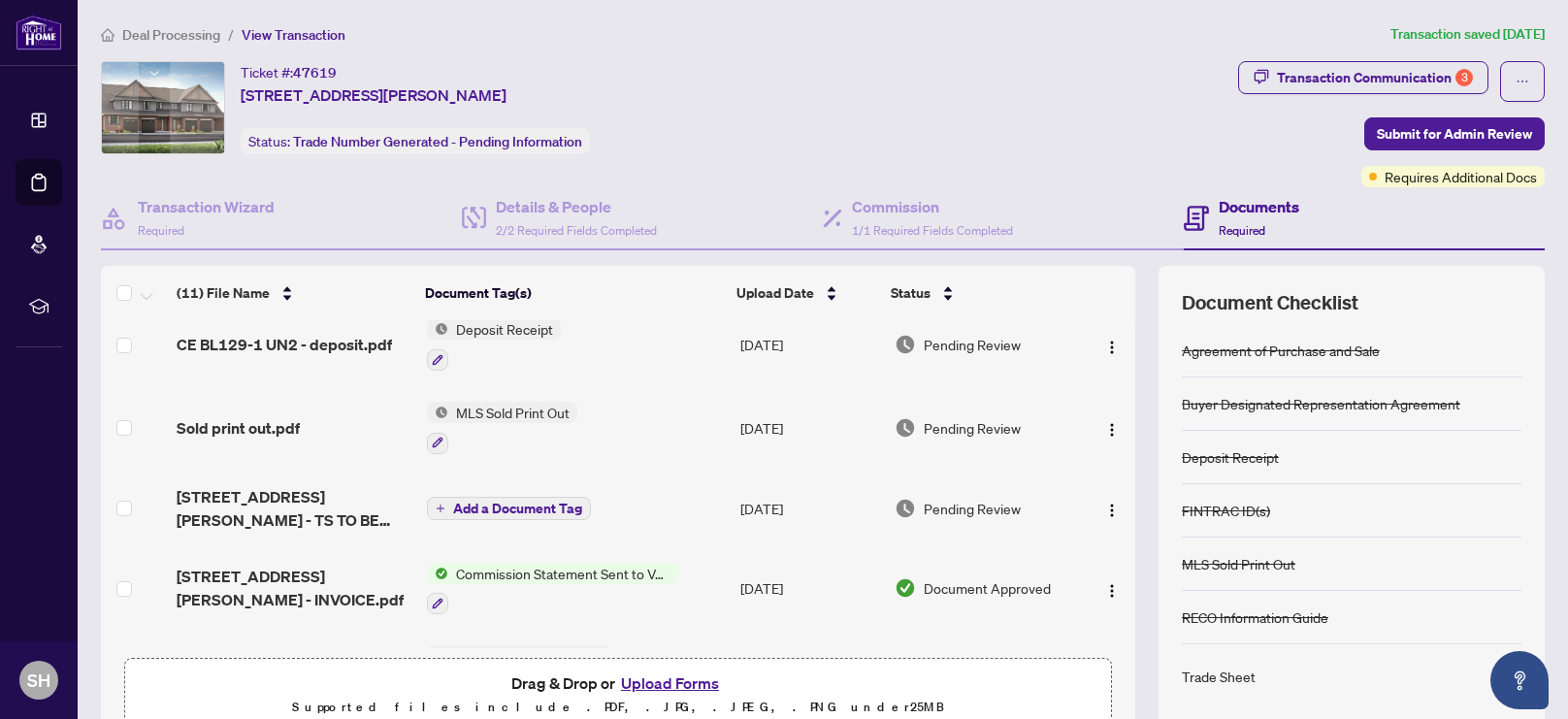
scroll to position [19, 0]
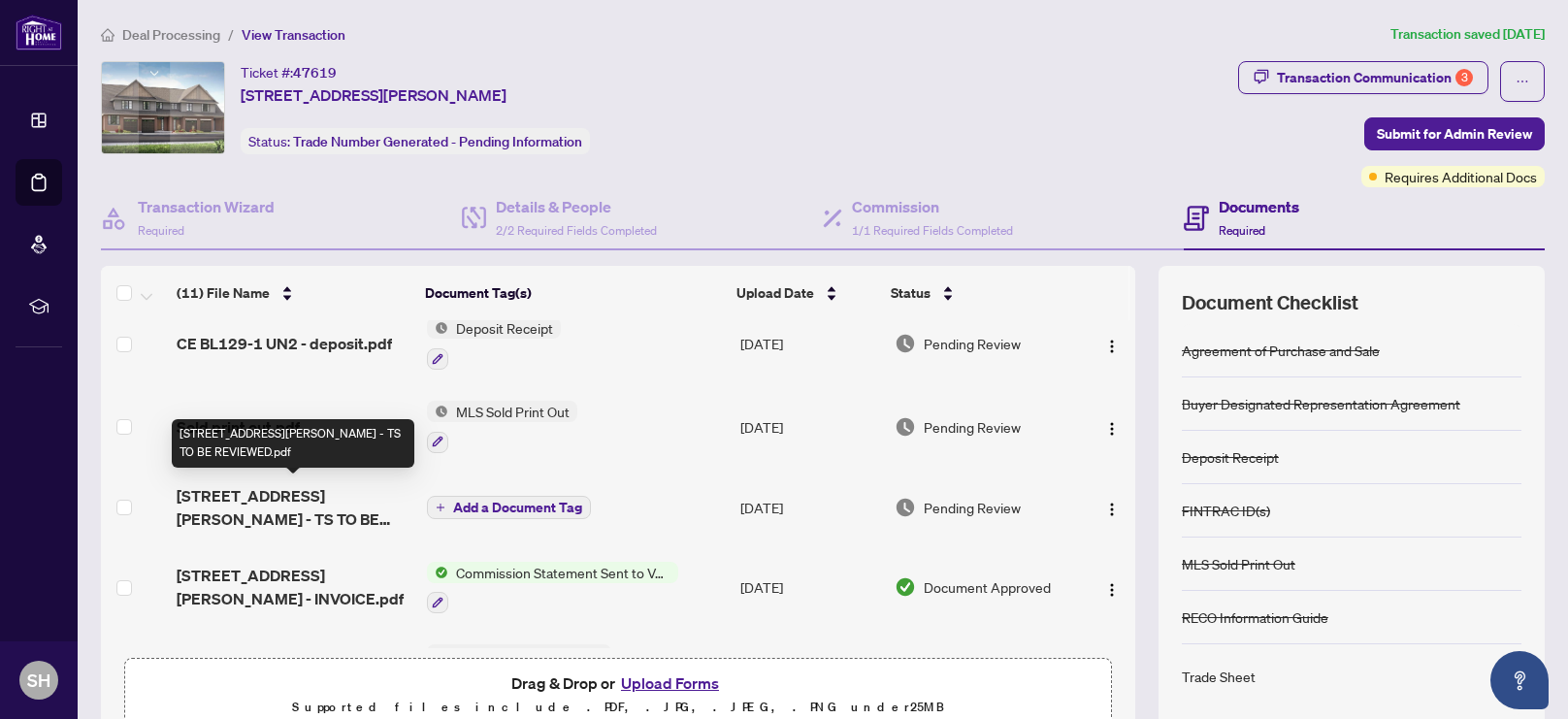
click at [319, 497] on span "[STREET_ADDRESS][PERSON_NAME] - TS TO BE REVIEWED.pdf" at bounding box center [294, 507] width 235 height 47
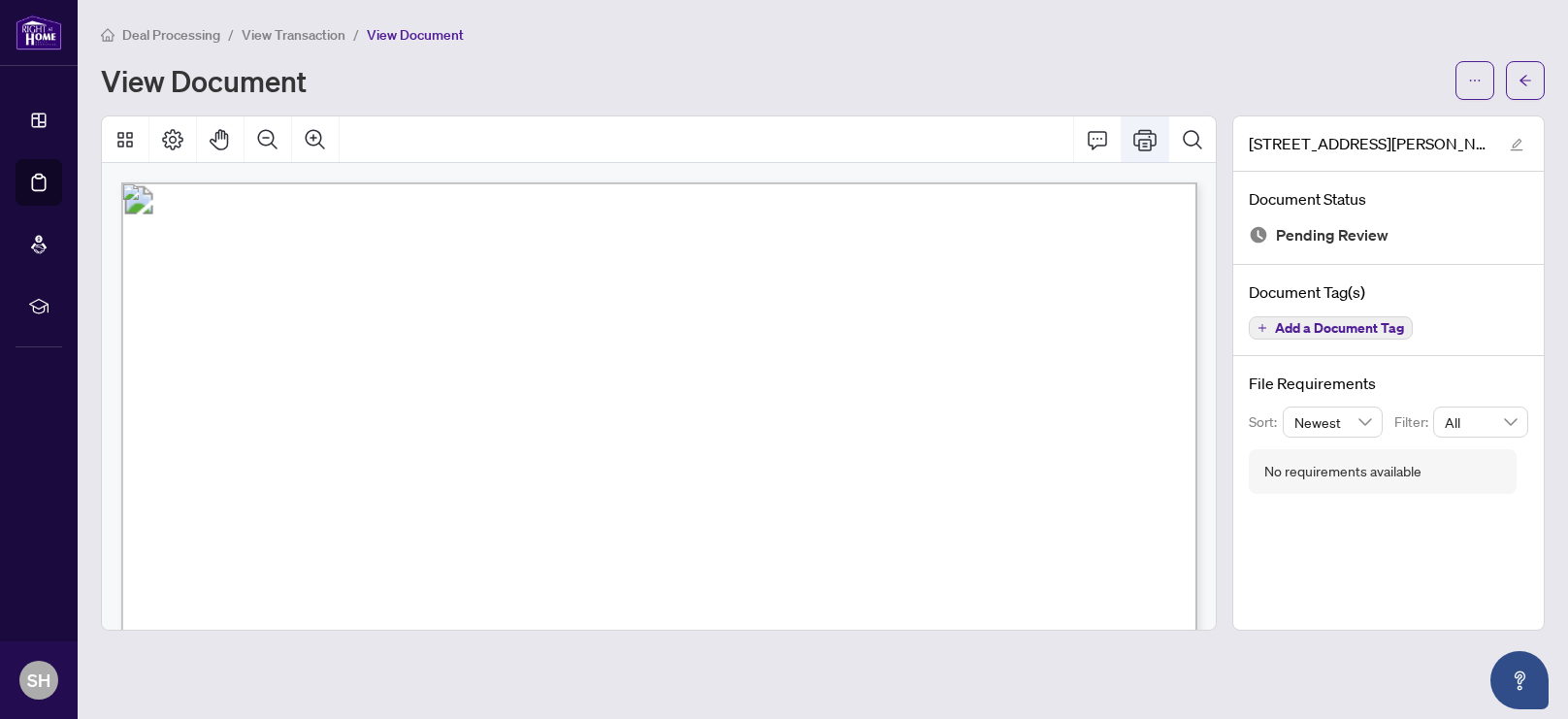
click at [1135, 145] on icon "Print" at bounding box center [1144, 139] width 23 height 23
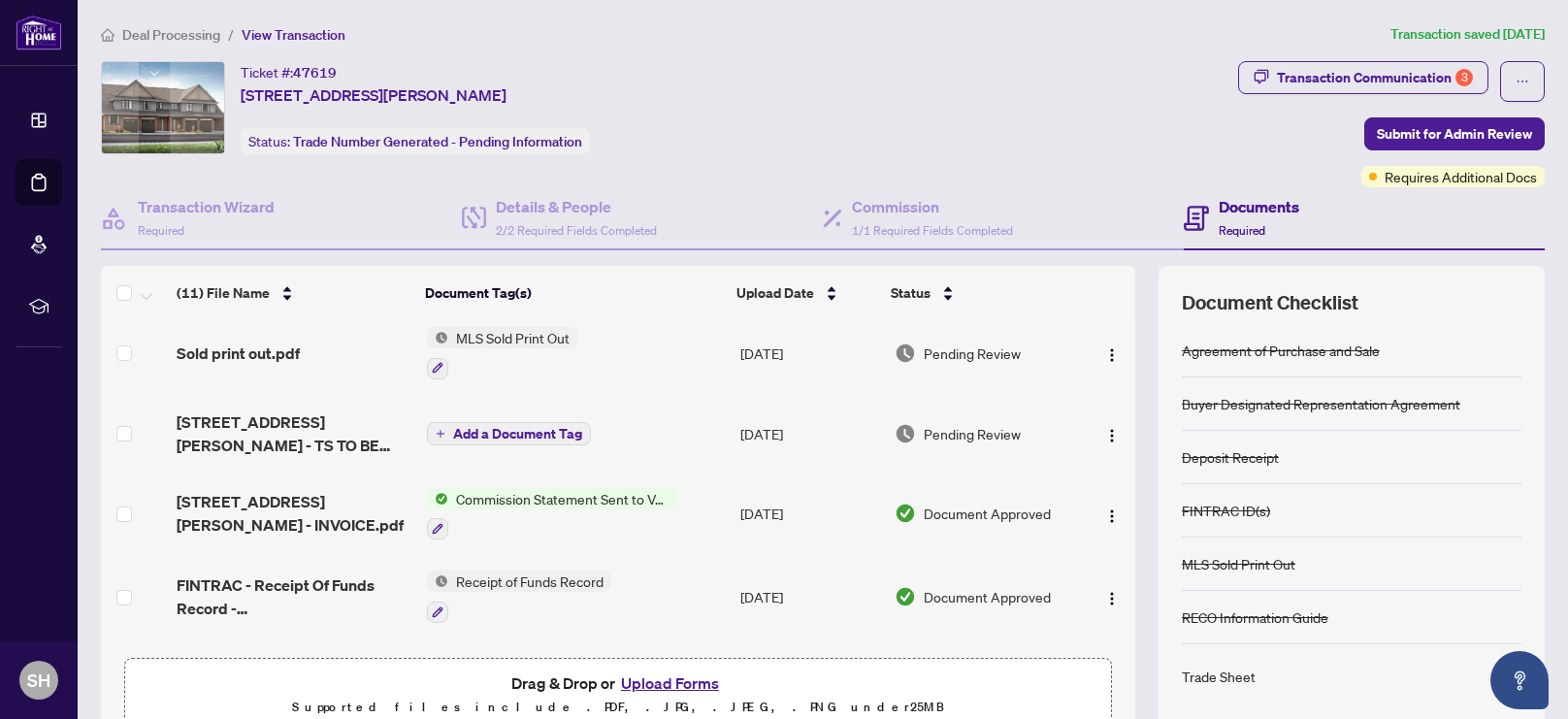
scroll to position [96, 0]
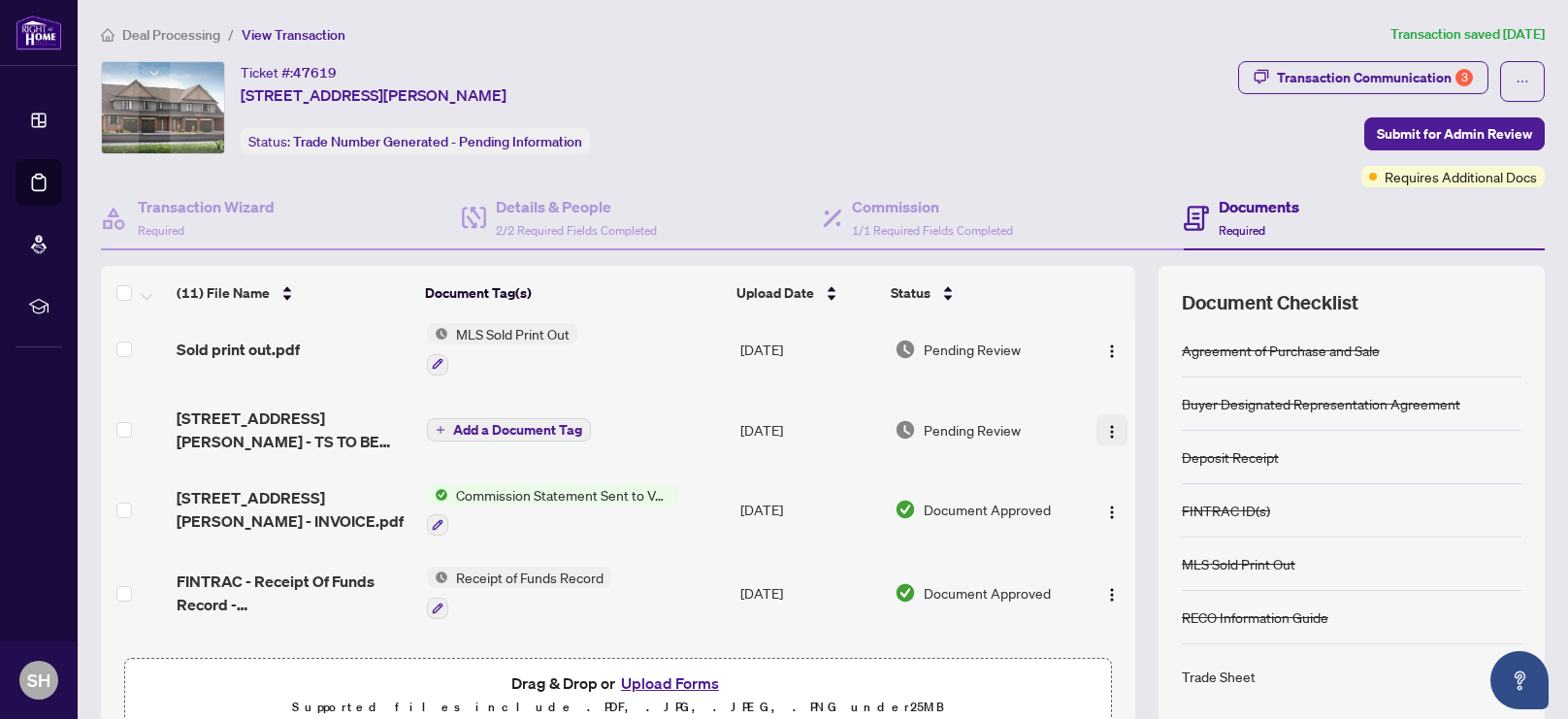
click at [1104, 424] on img "button" at bounding box center [1112, 432] width 16 height 16
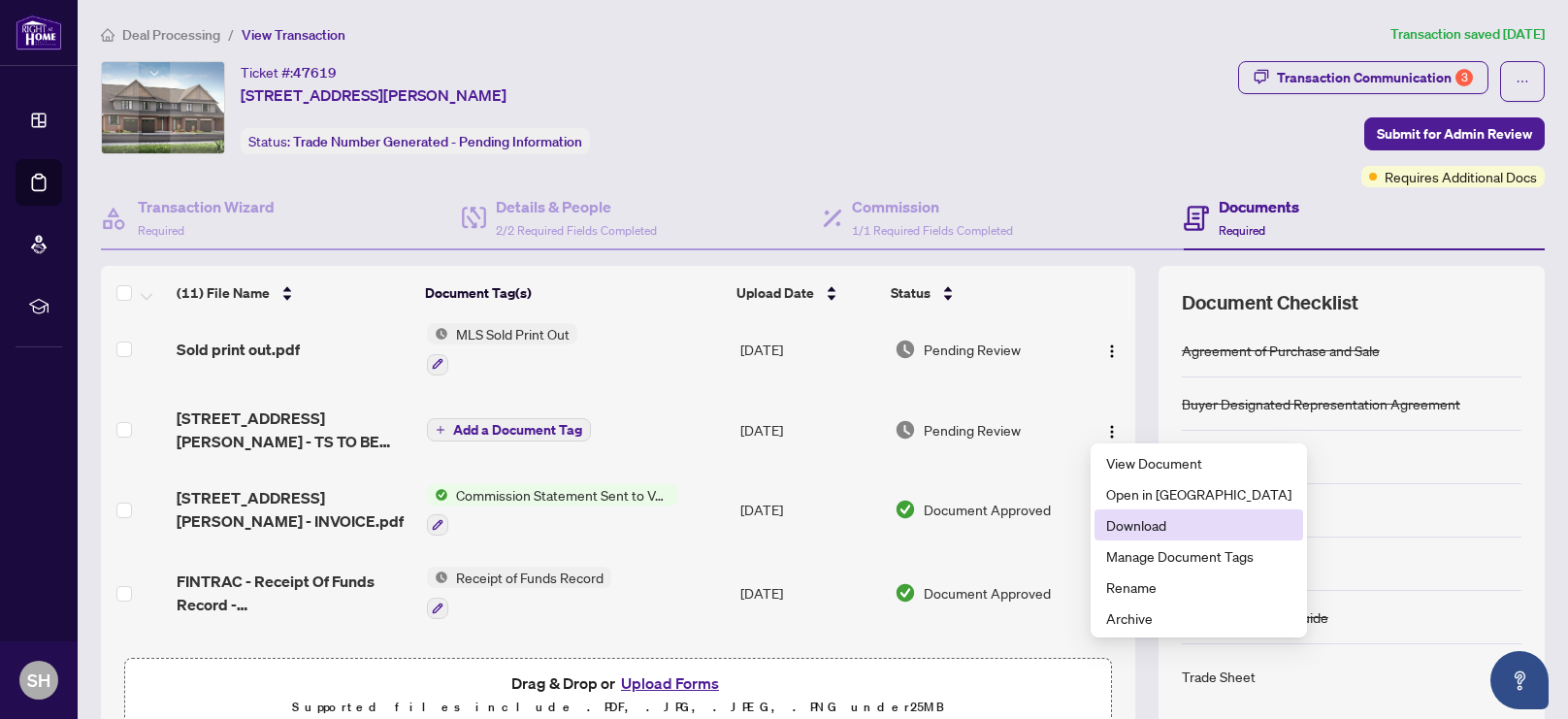
click at [1141, 535] on span "Download" at bounding box center [1198, 524] width 185 height 21
